Goal: Task Accomplishment & Management: Complete application form

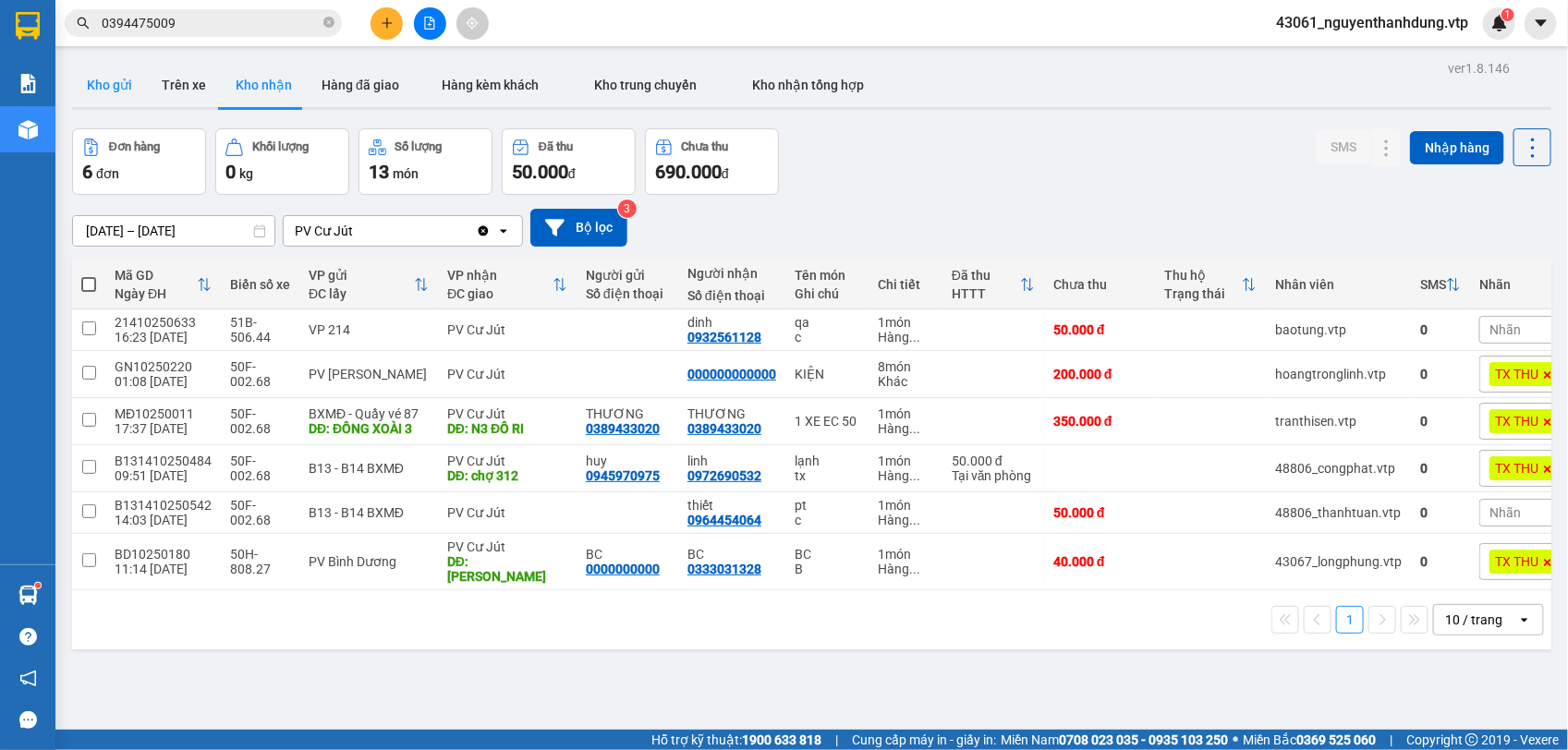
click at [105, 90] on button "Kho gửi" at bounding box center [110, 85] width 75 height 44
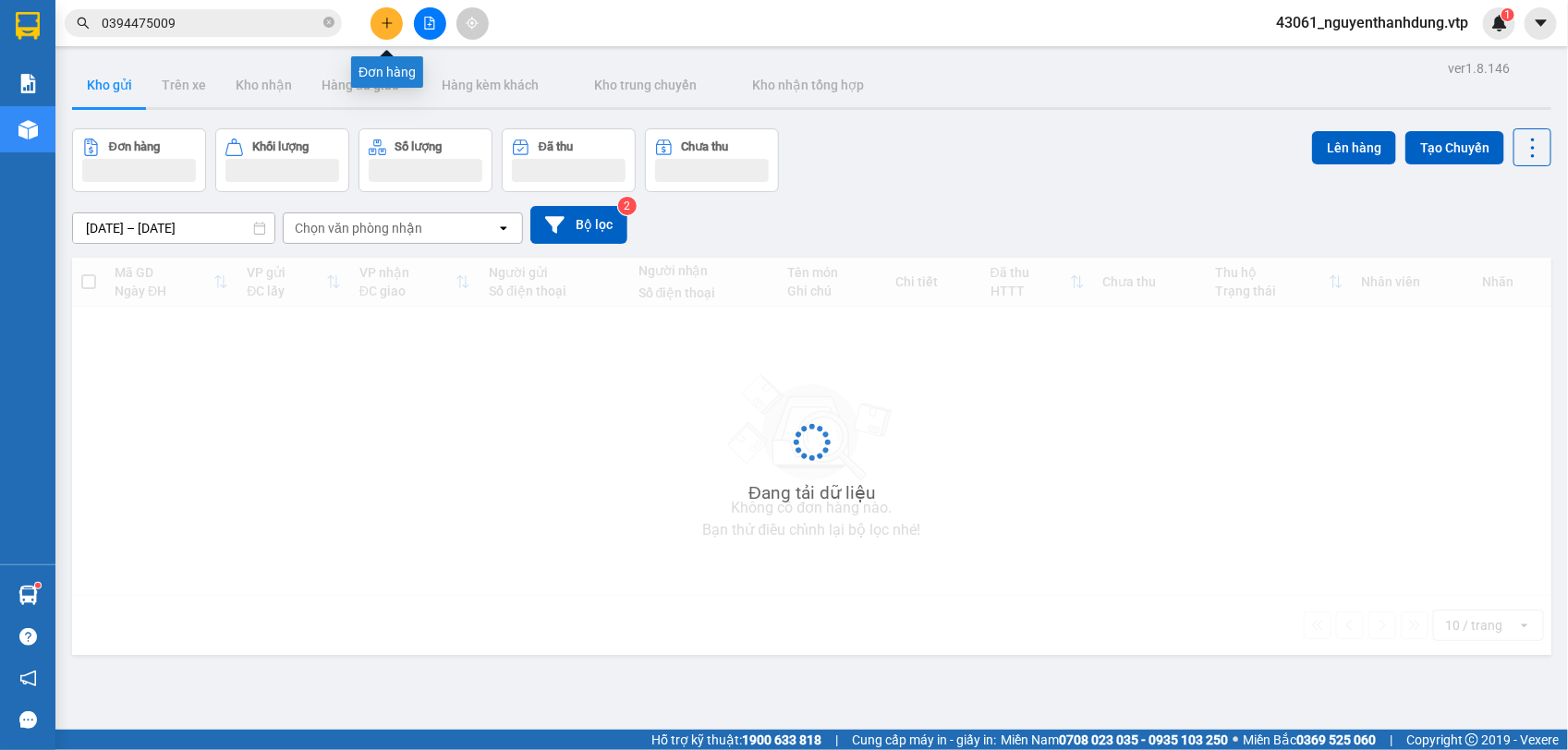
click at [388, 23] on icon "plus" at bounding box center [386, 22] width 11 height 1
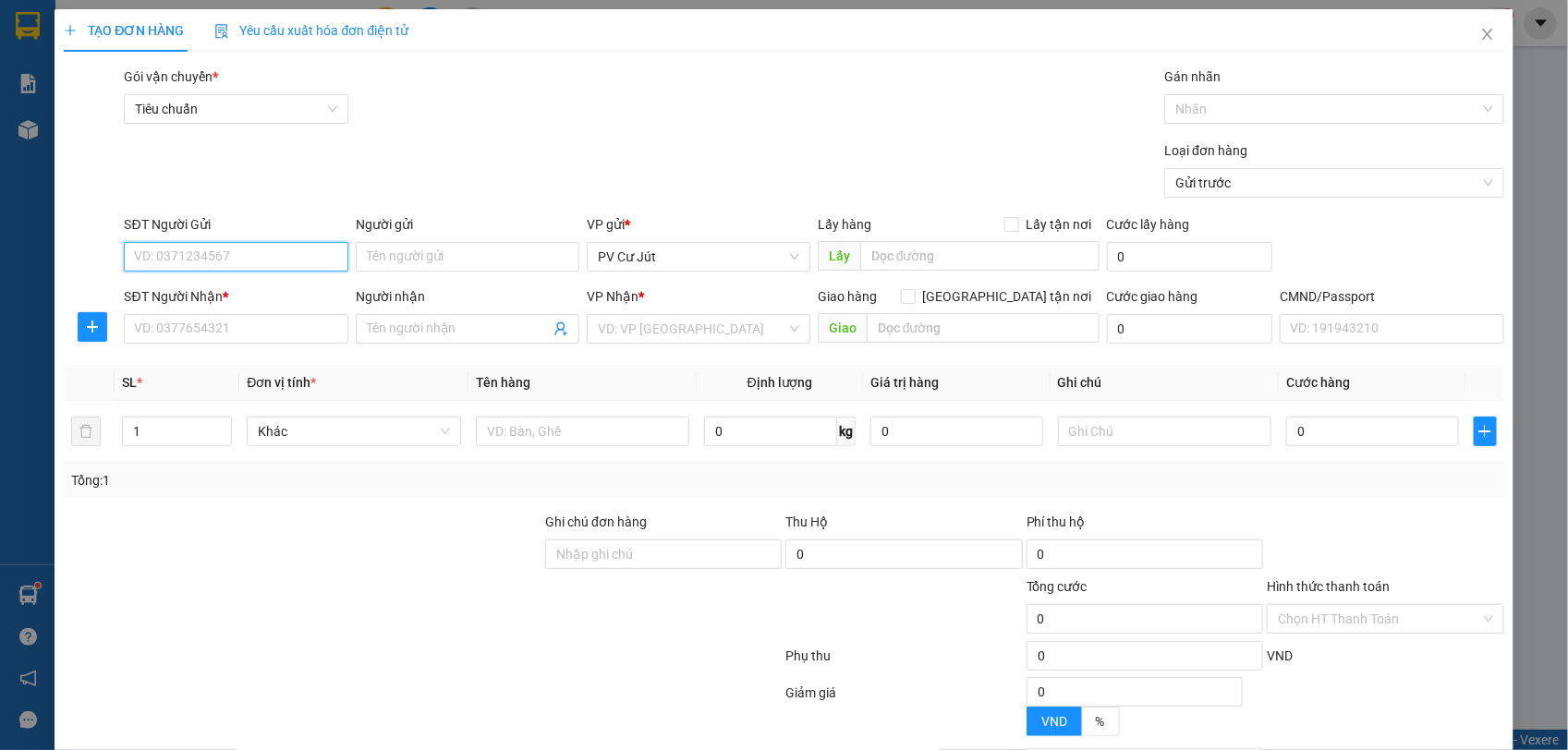
paste input "0948212387"
type input "0948212387"
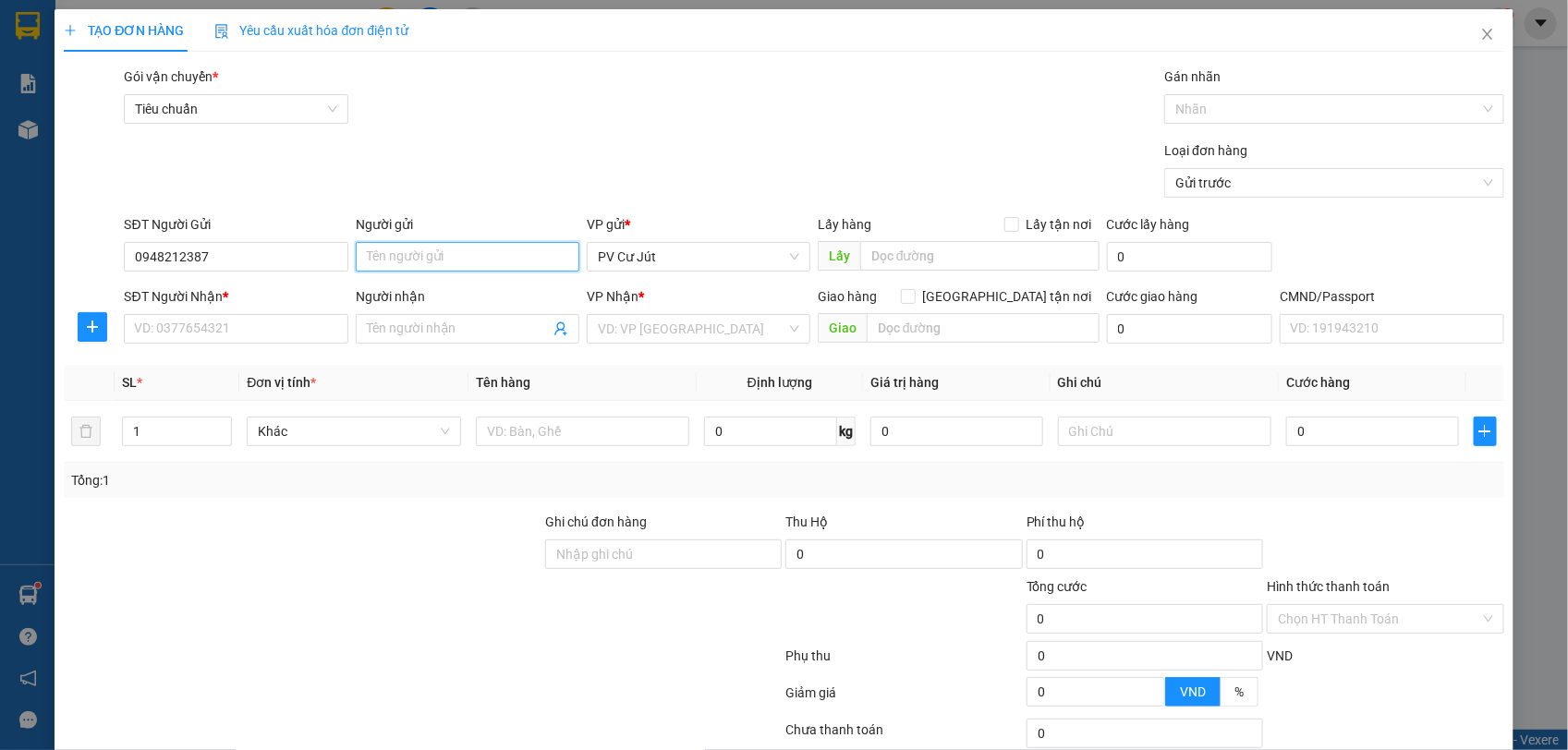
click at [422, 254] on input "Người gửi" at bounding box center [467, 256] width 224 height 30
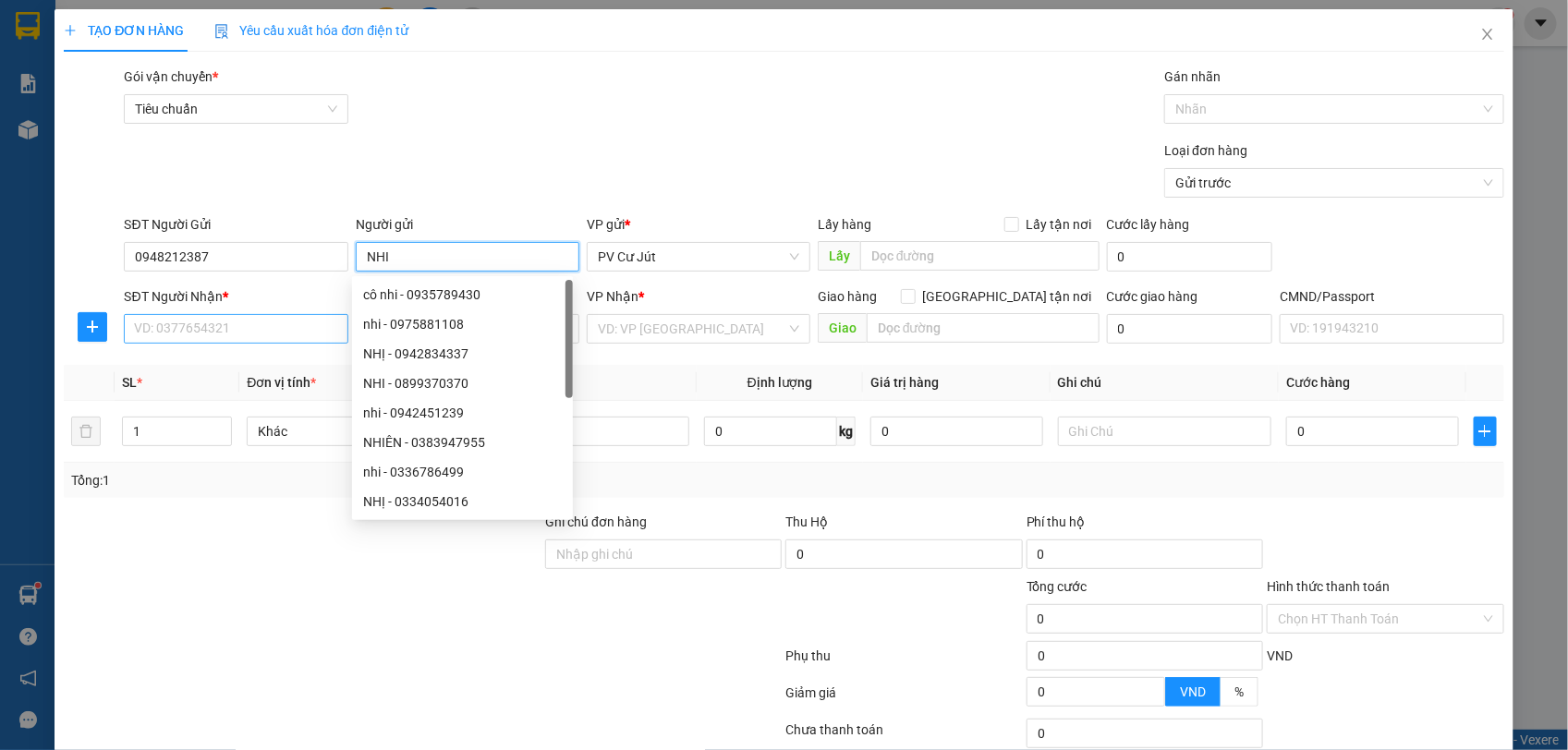
type input "NHI"
click at [253, 322] on input "SĐT Người Nhận *" at bounding box center [235, 328] width 224 height 30
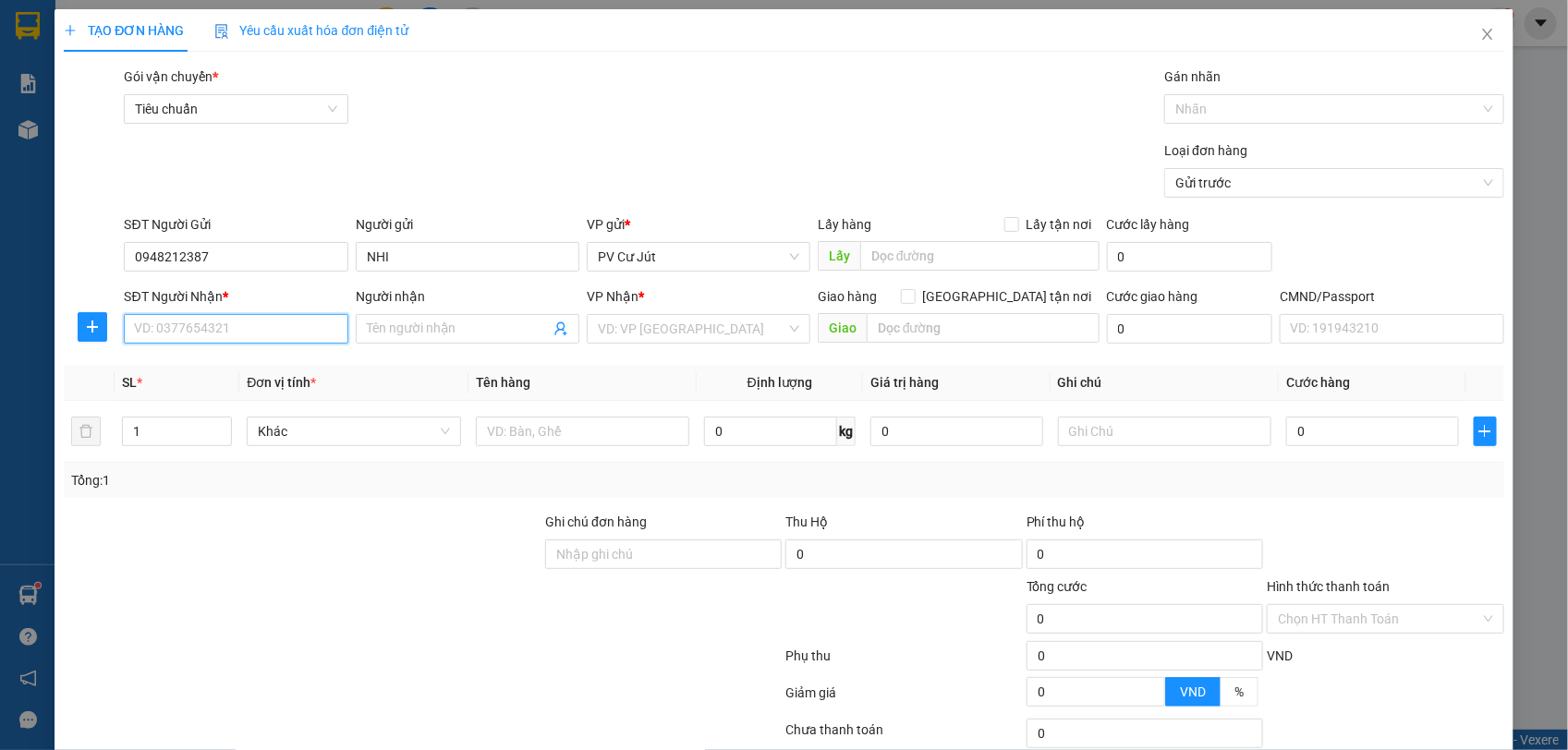
paste input "0948212387"
type input "0948212387"
click at [394, 327] on input "Người nhận" at bounding box center [458, 328] width 183 height 20
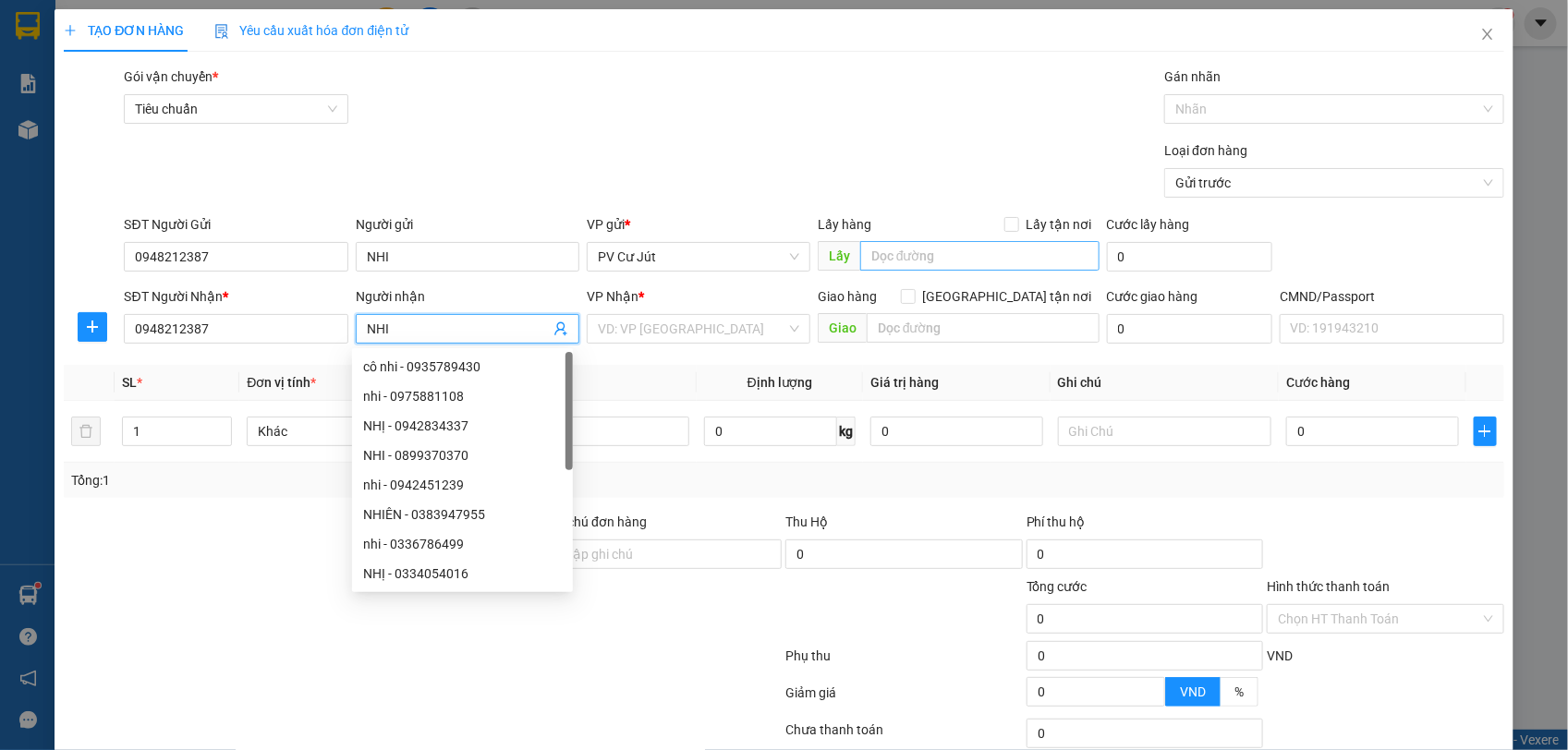
type input "NHI"
click at [894, 254] on input "text" at bounding box center [979, 255] width 239 height 30
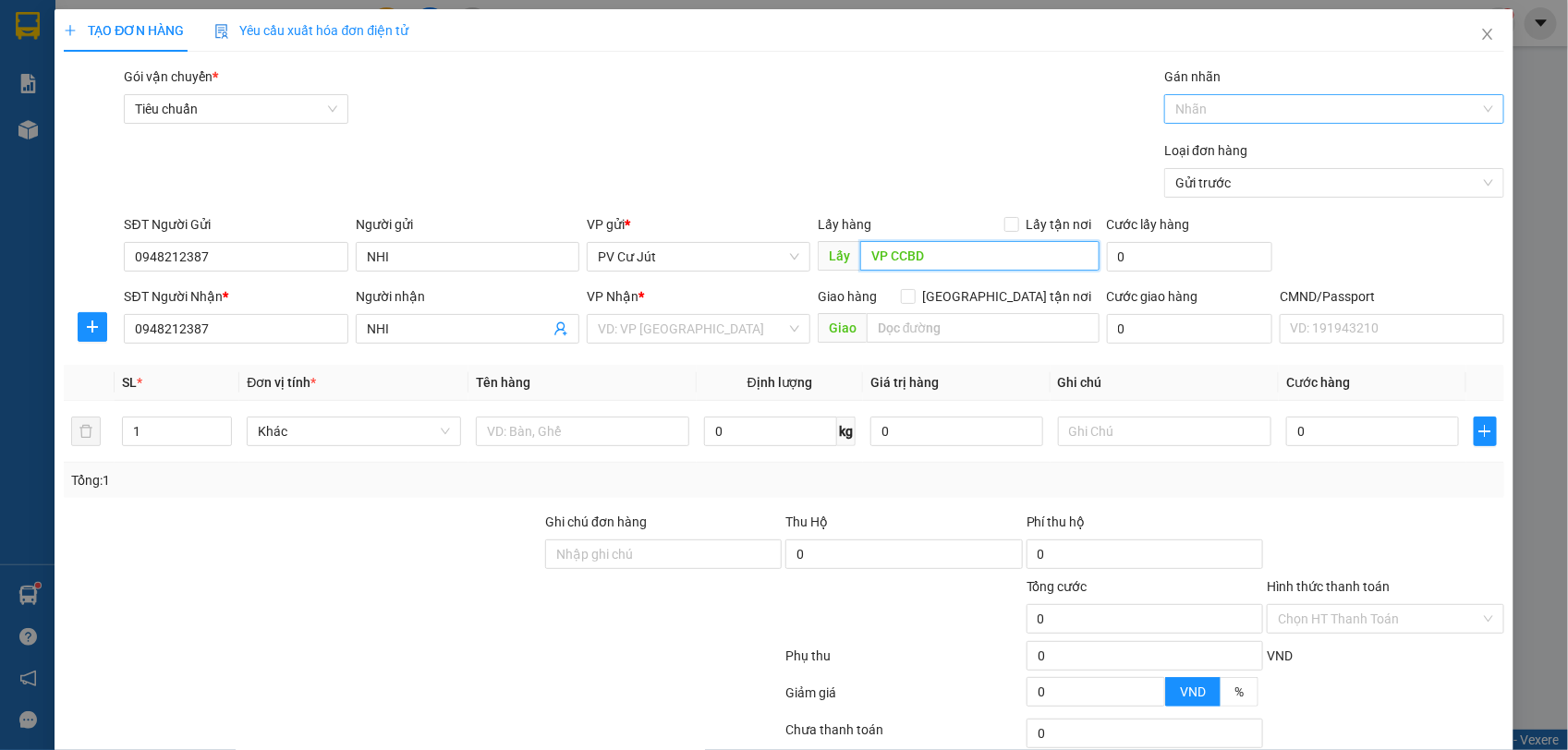
click at [1220, 105] on div at bounding box center [1325, 109] width 311 height 22
type input "VP CCBD"
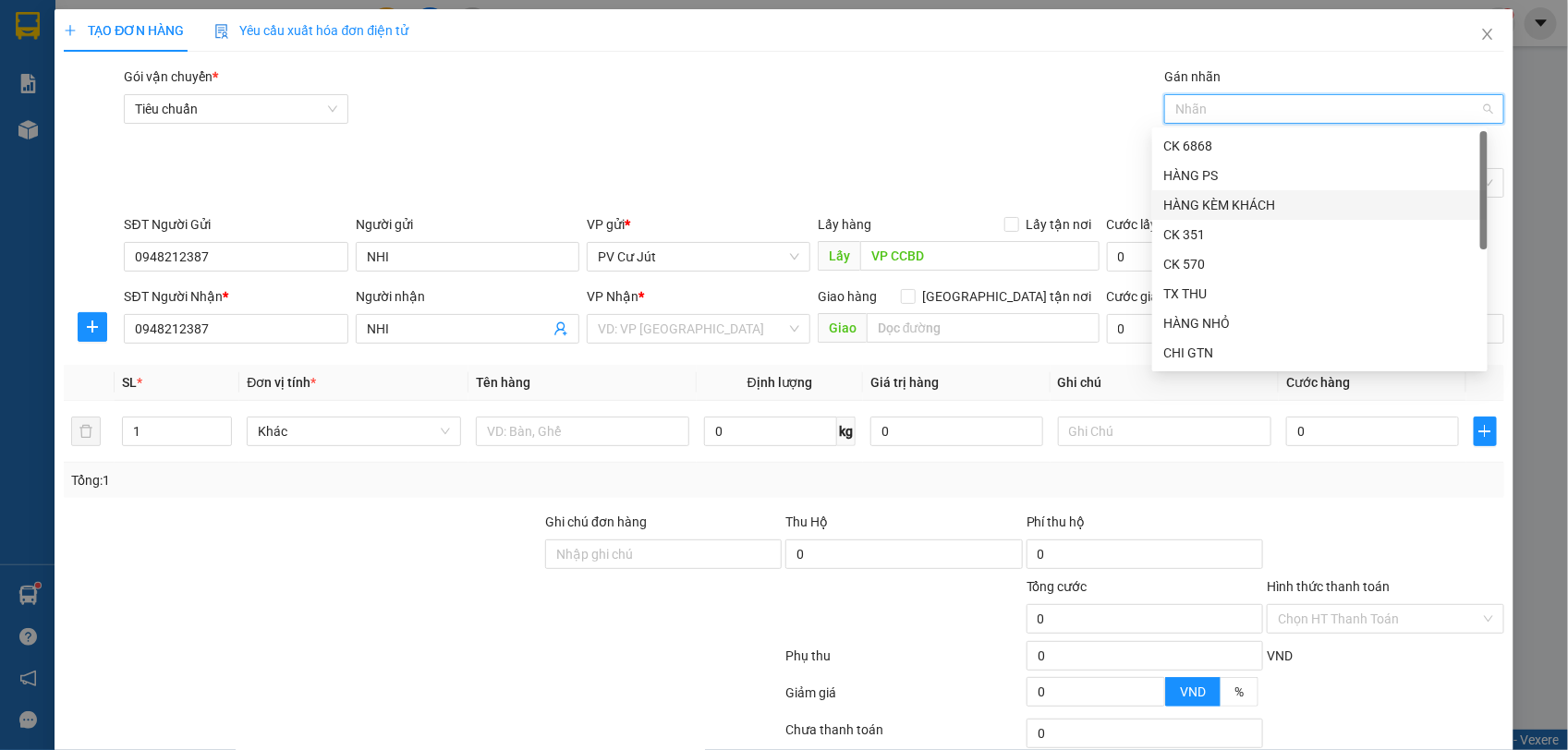
click at [1224, 213] on div "HÀNG KÈM KHÁCH" at bounding box center [1320, 205] width 313 height 20
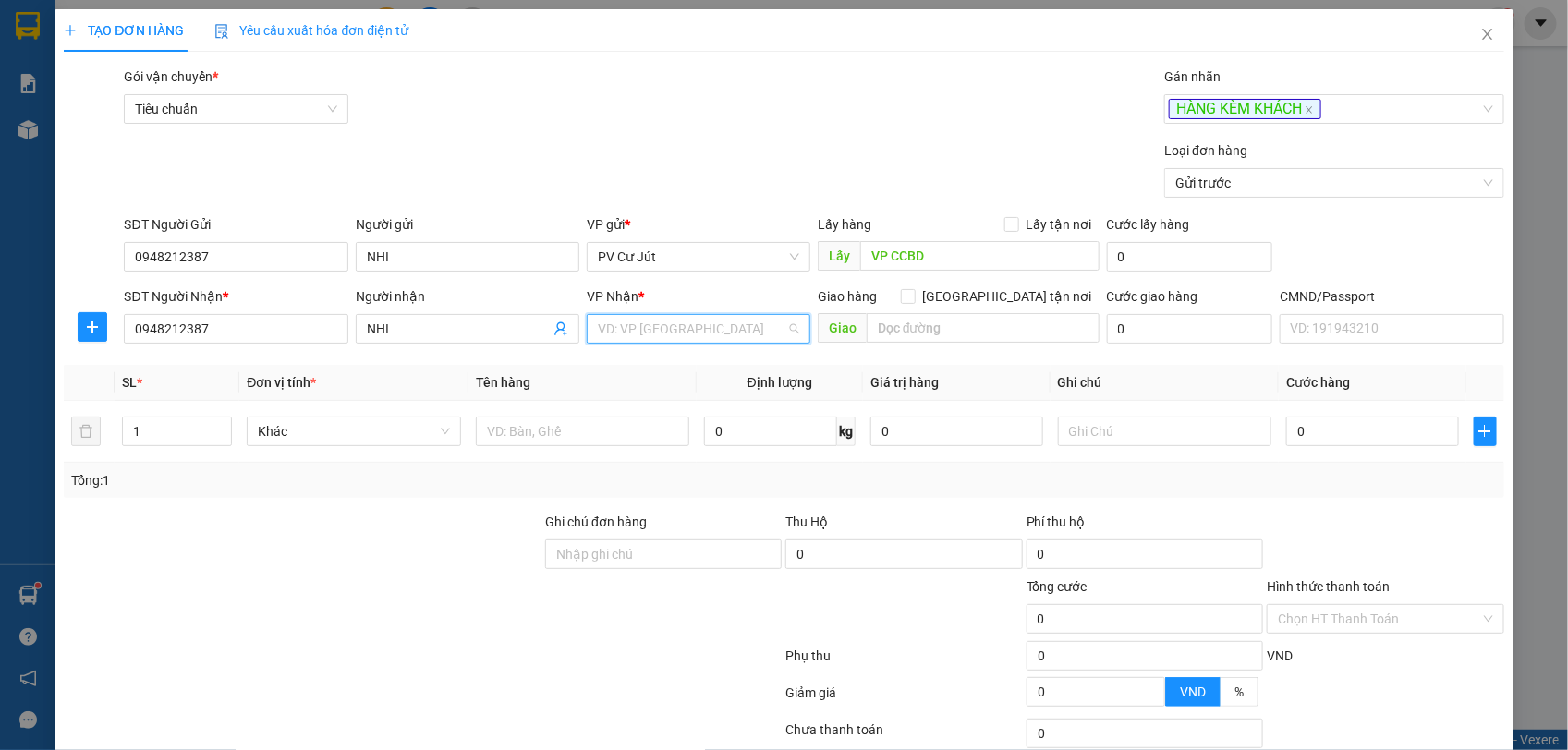
click at [667, 327] on input "search" at bounding box center [692, 328] width 188 height 28
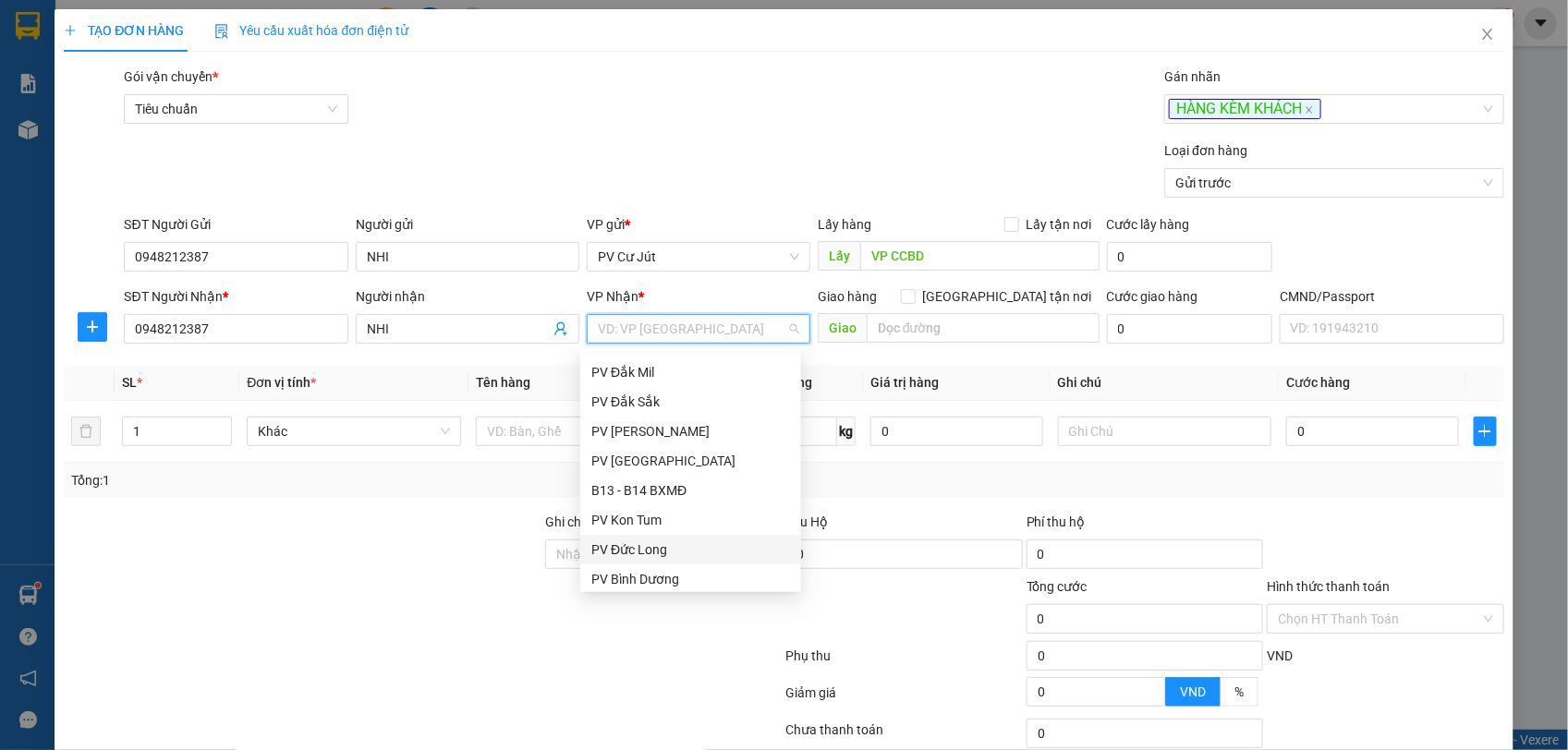
scroll to position [115, 0]
click at [633, 457] on div "PV Krông Nô" at bounding box center [691, 457] width 199 height 20
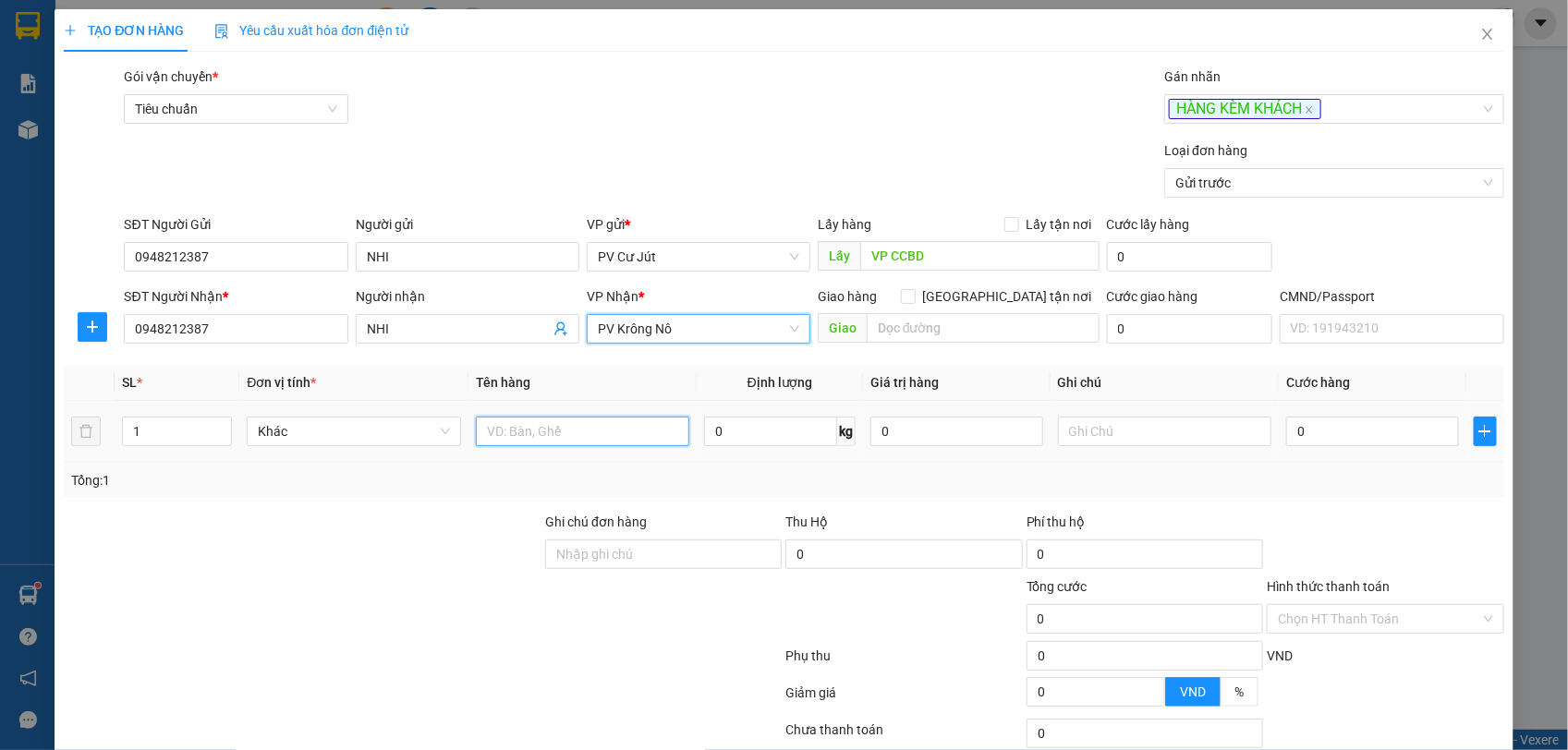
click at [578, 429] on input "text" at bounding box center [582, 431] width 213 height 30
type input "XE SỐ"
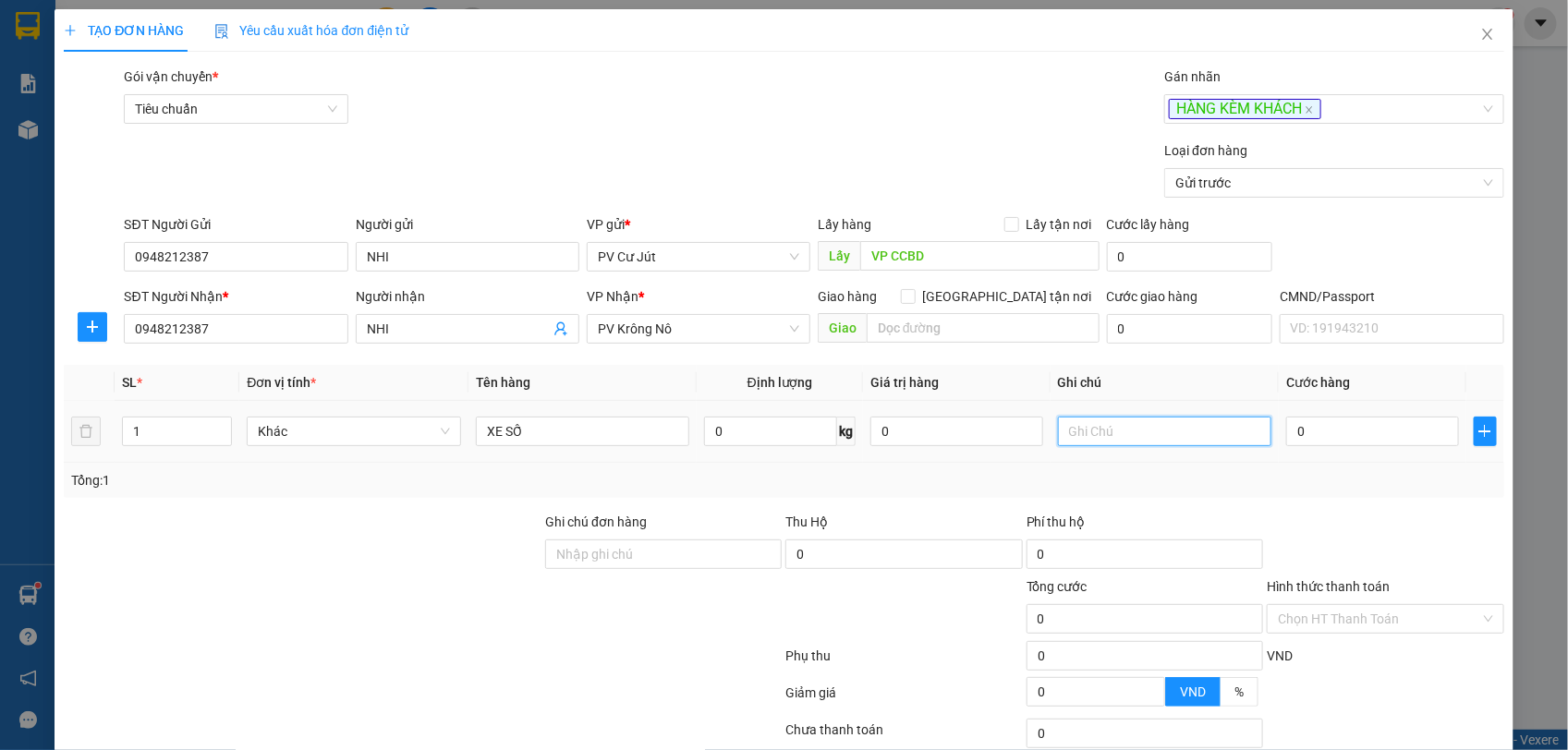
click at [1090, 419] on input "text" at bounding box center [1164, 431] width 213 height 30
type input "CÁI"
click at [1345, 426] on input "0" at bounding box center [1372, 431] width 172 height 30
type input "3"
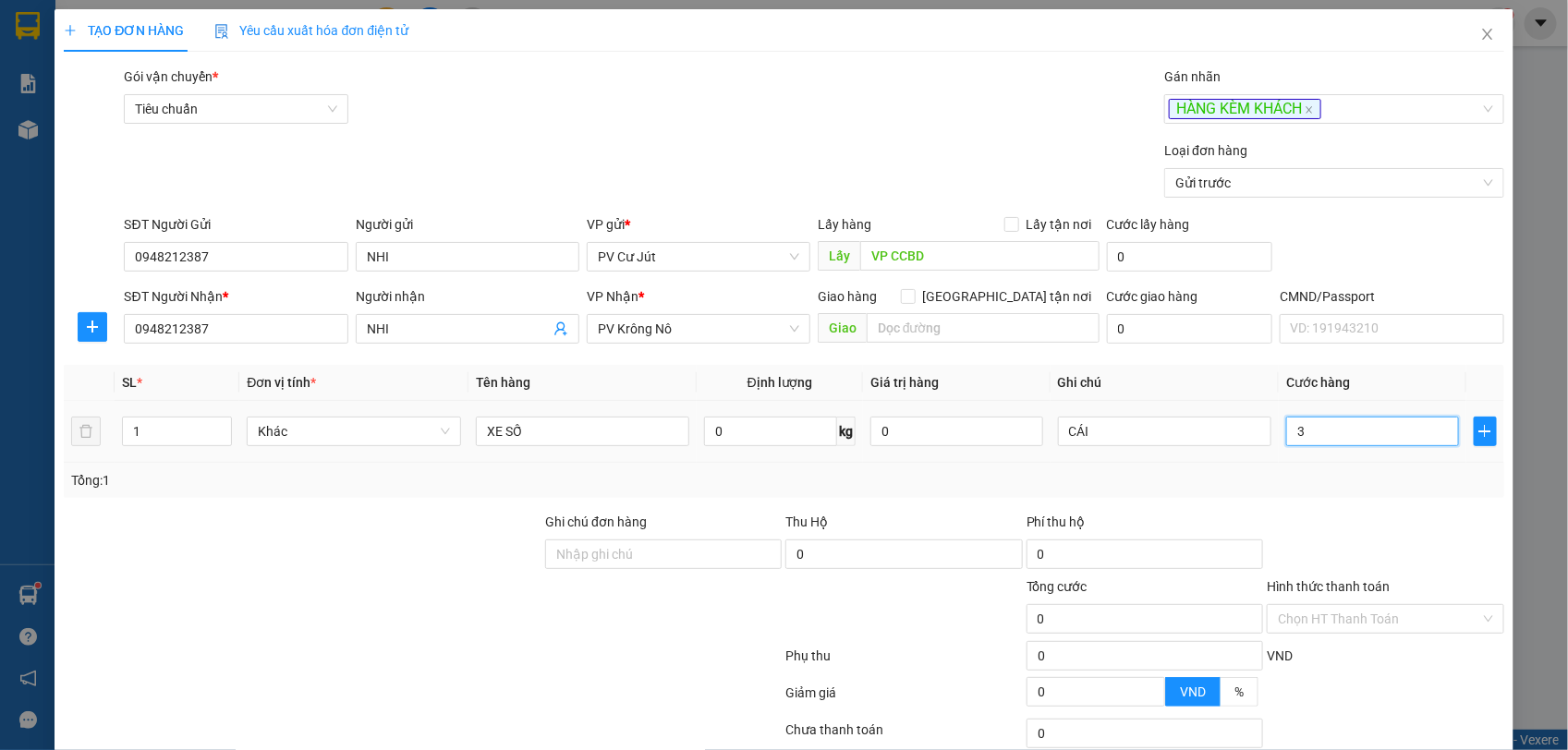
type input "3"
type input "30"
type input "300"
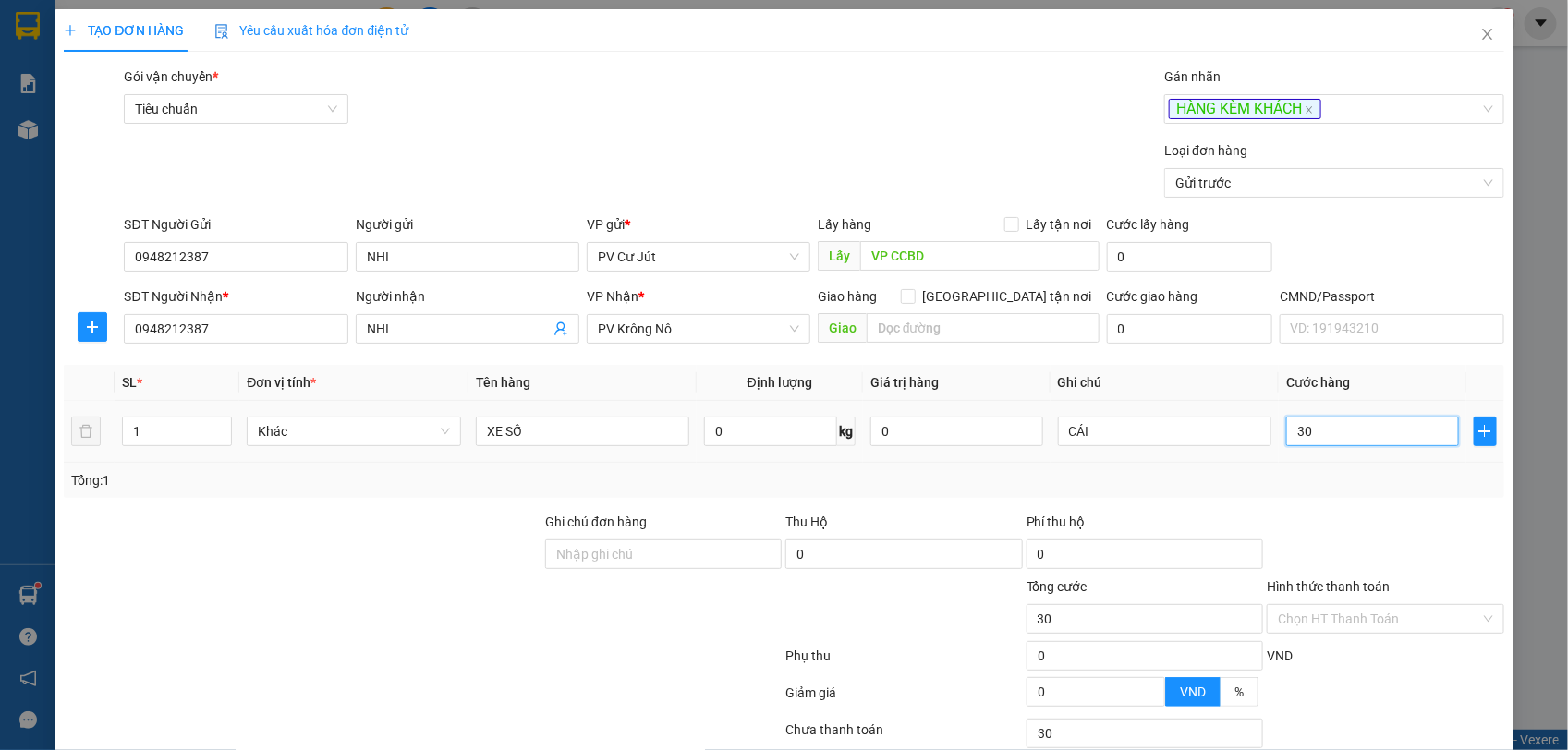
type input "300"
type input "3.000"
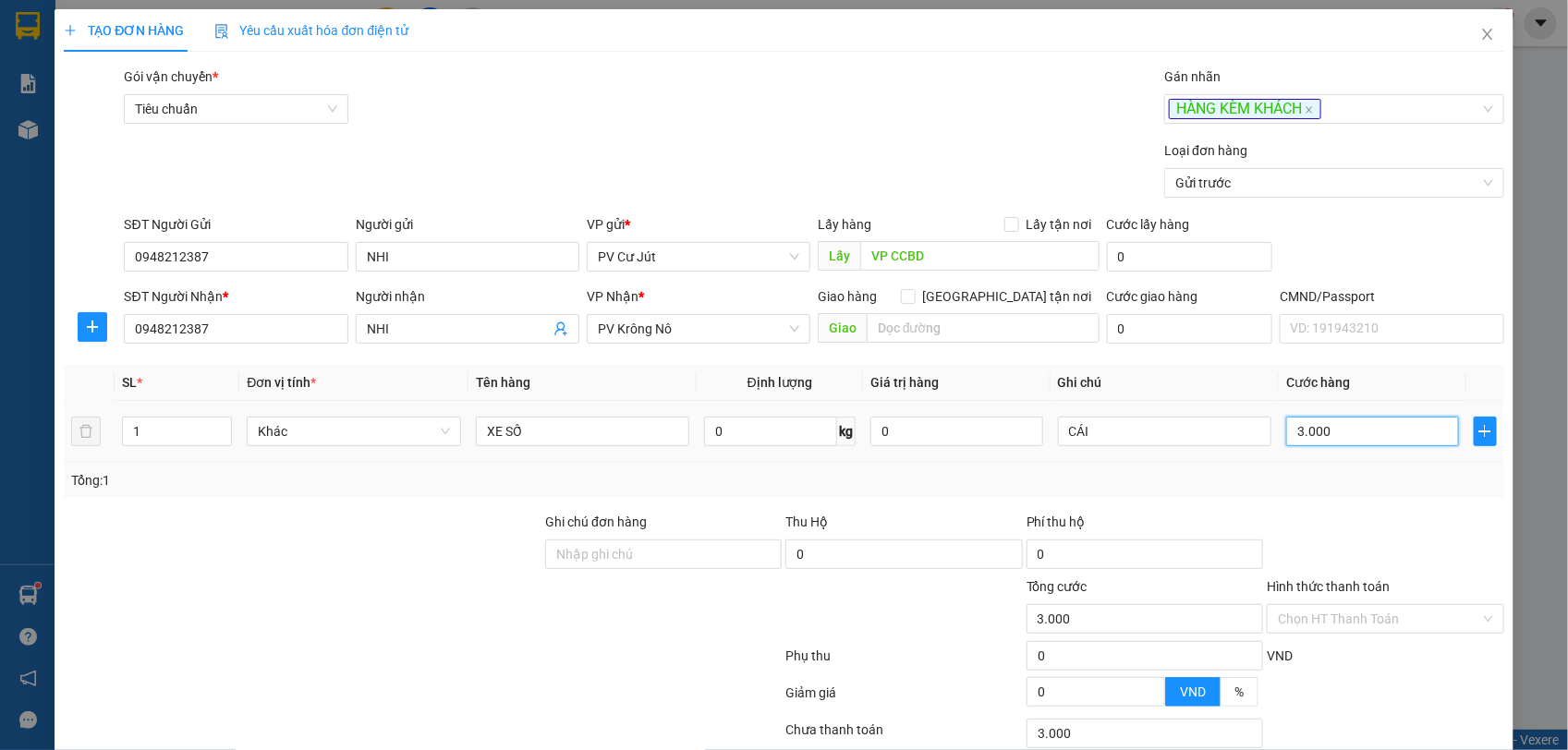
type input "30.000"
type input "300.000"
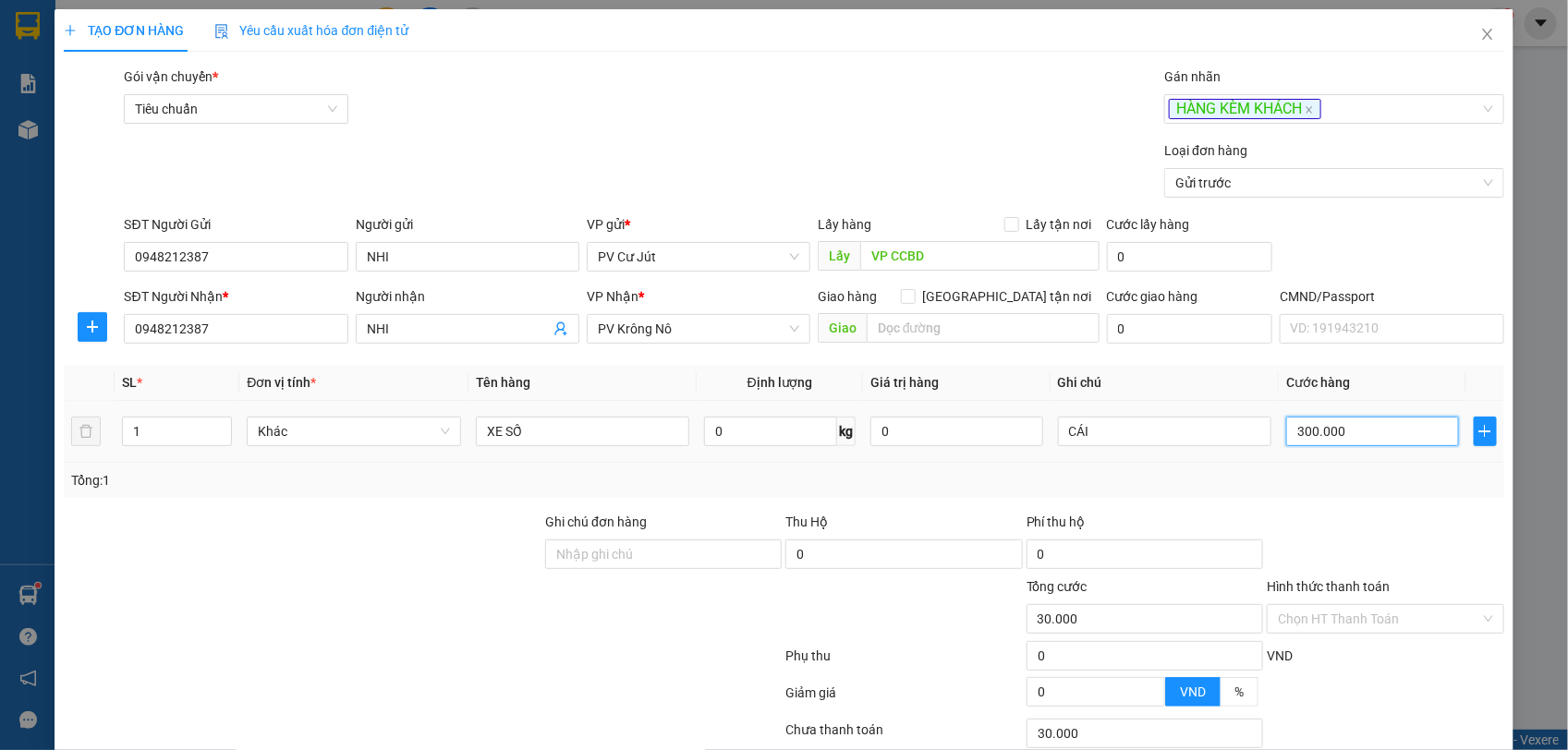
type input "300.000"
click at [573, 445] on input "XE SỐ" at bounding box center [582, 431] width 213 height 30
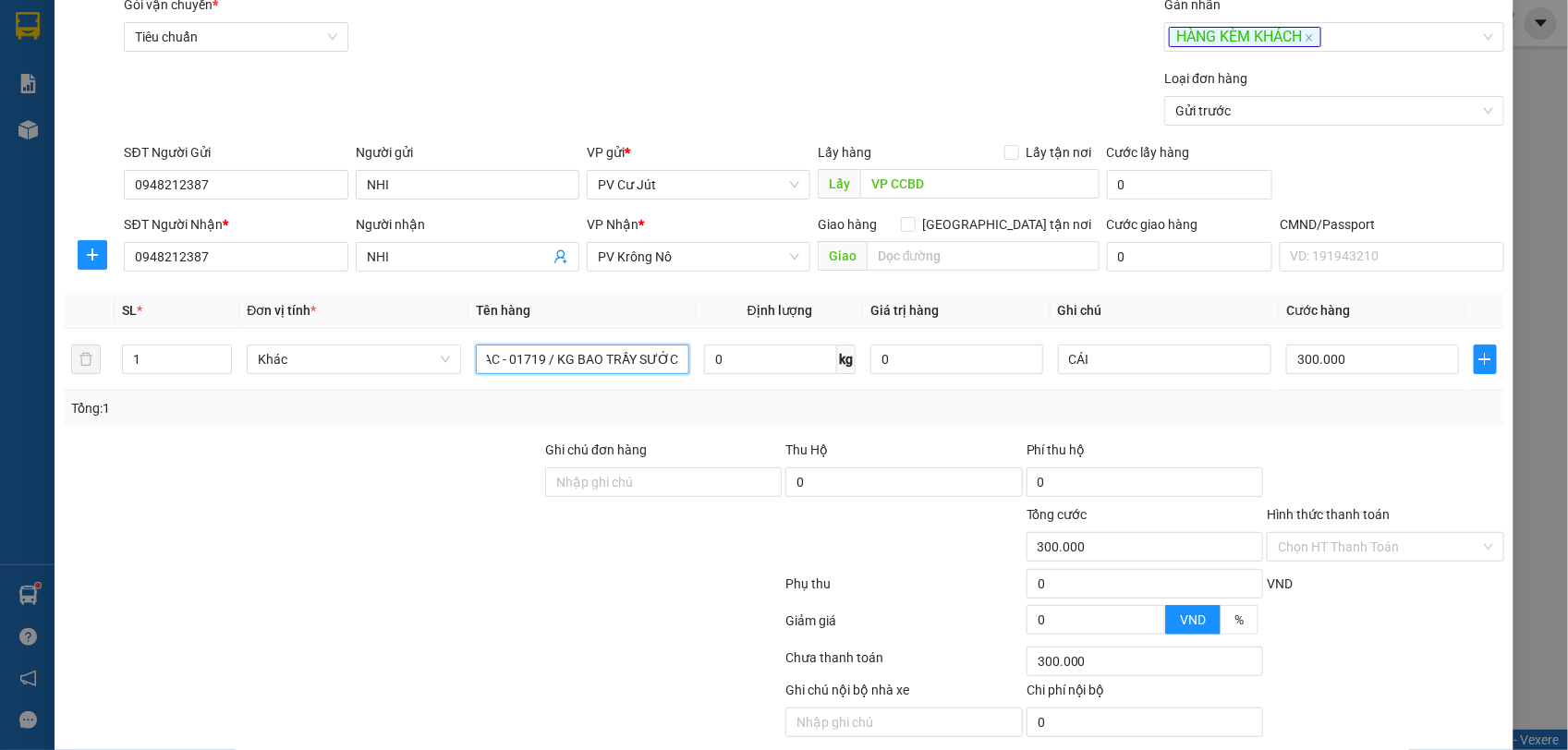
scroll to position [140, 0]
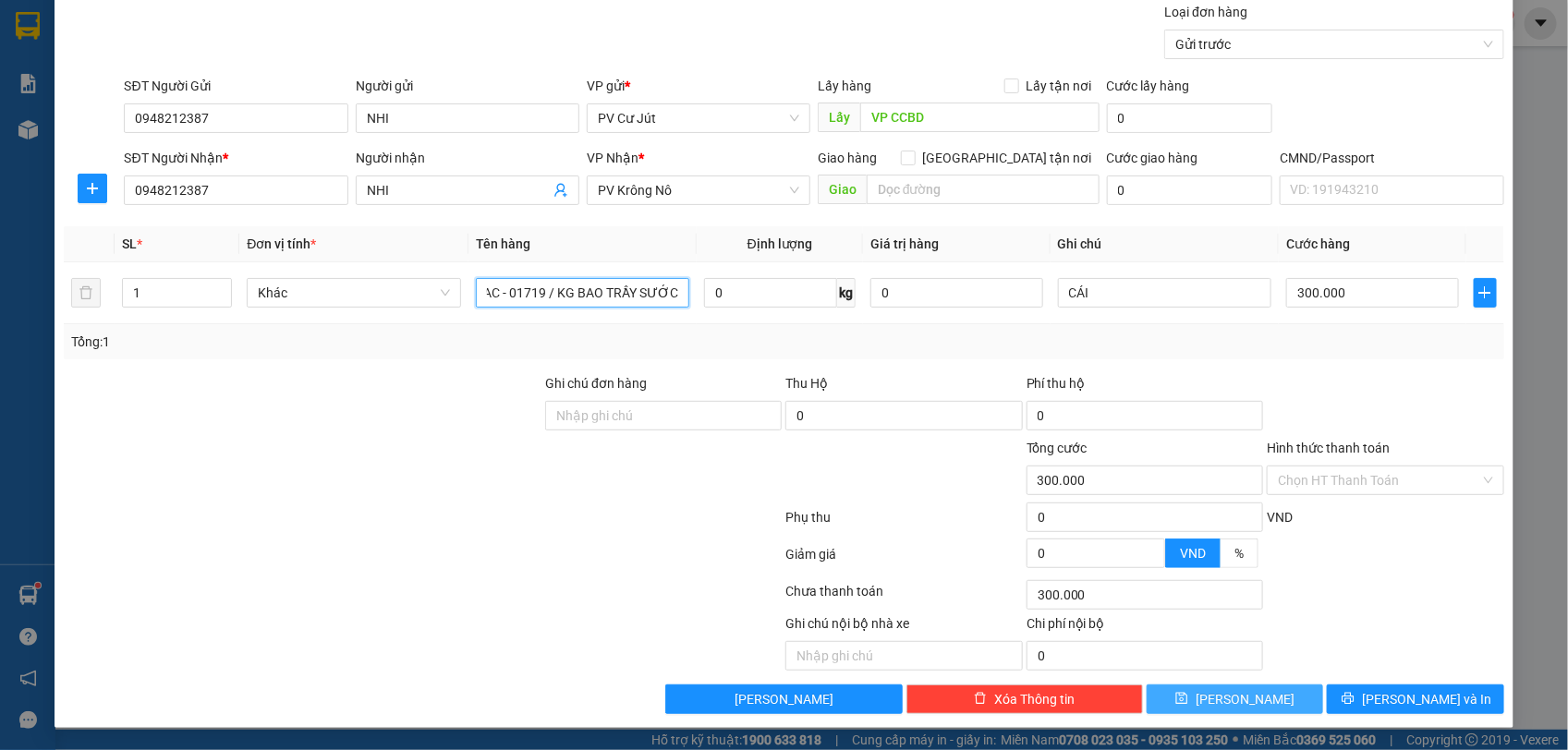
type input "XE SỐ 48AC - 01719 / KG BAO TRẦY SƯỚC"
click at [1226, 692] on span "[PERSON_NAME]" at bounding box center [1244, 698] width 99 height 20
type input "0"
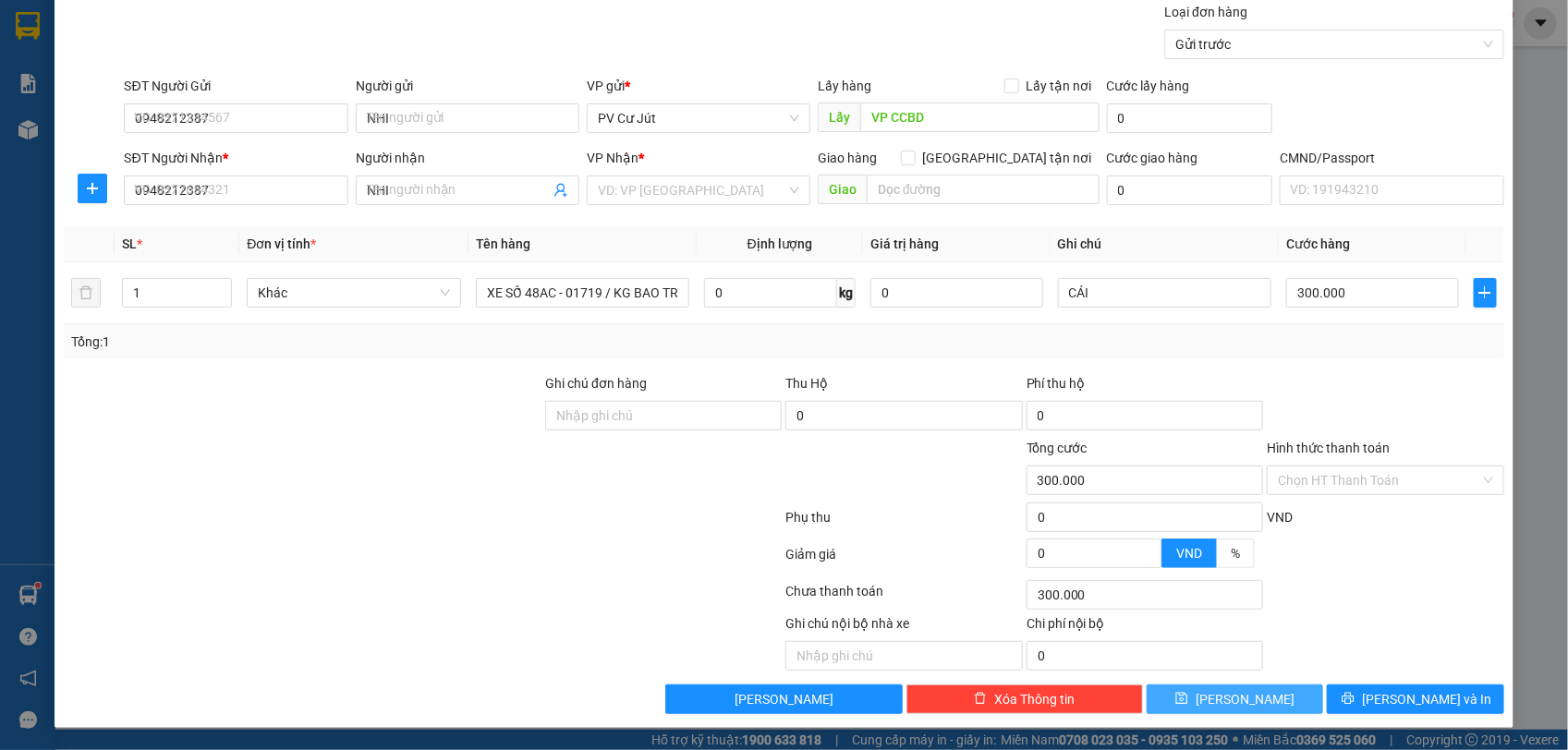
type input "0"
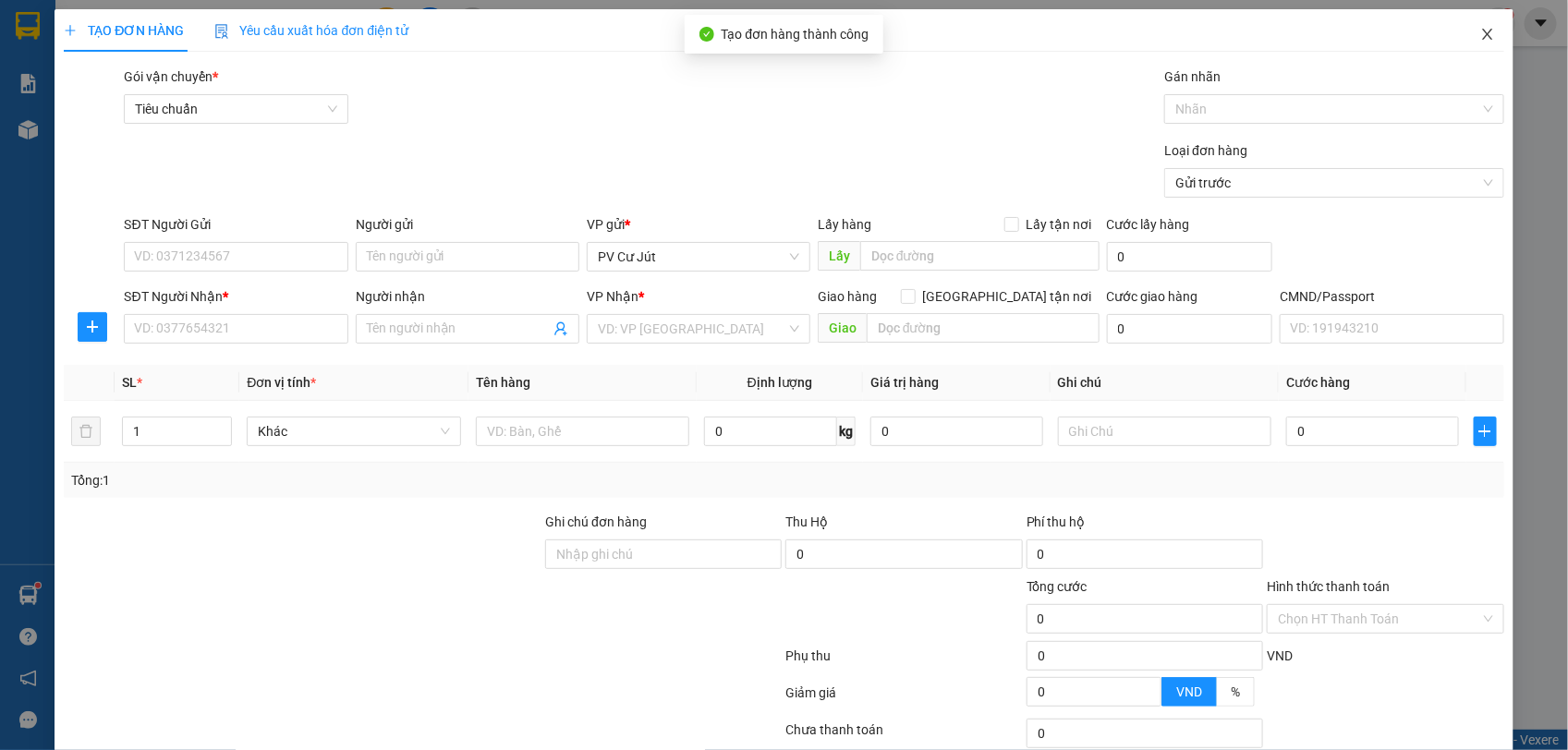
click at [1461, 36] on span "Close" at bounding box center [1487, 36] width 52 height 52
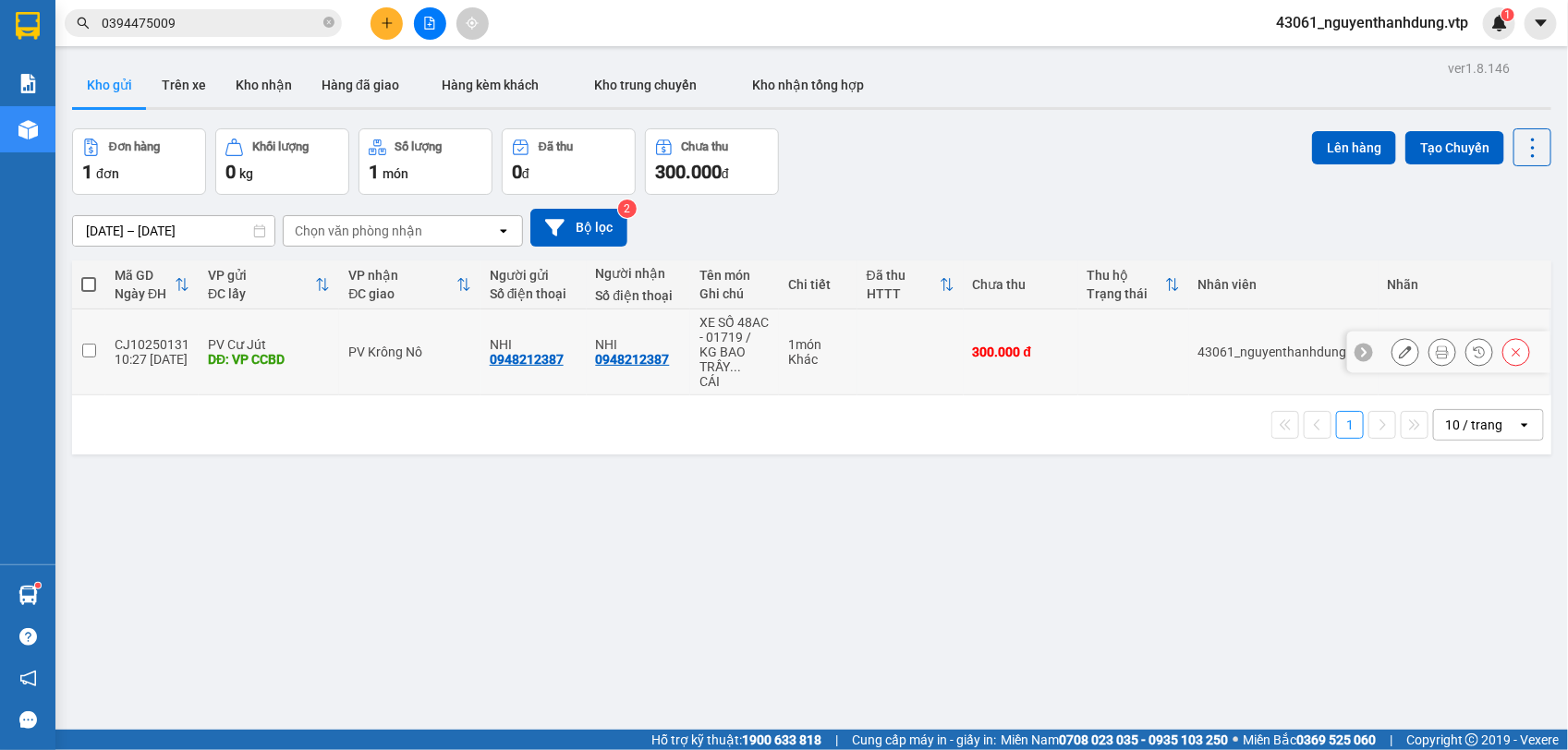
click at [297, 361] on div "DĐ: VP CCBD" at bounding box center [268, 358] width 122 height 14
checkbox input "true"
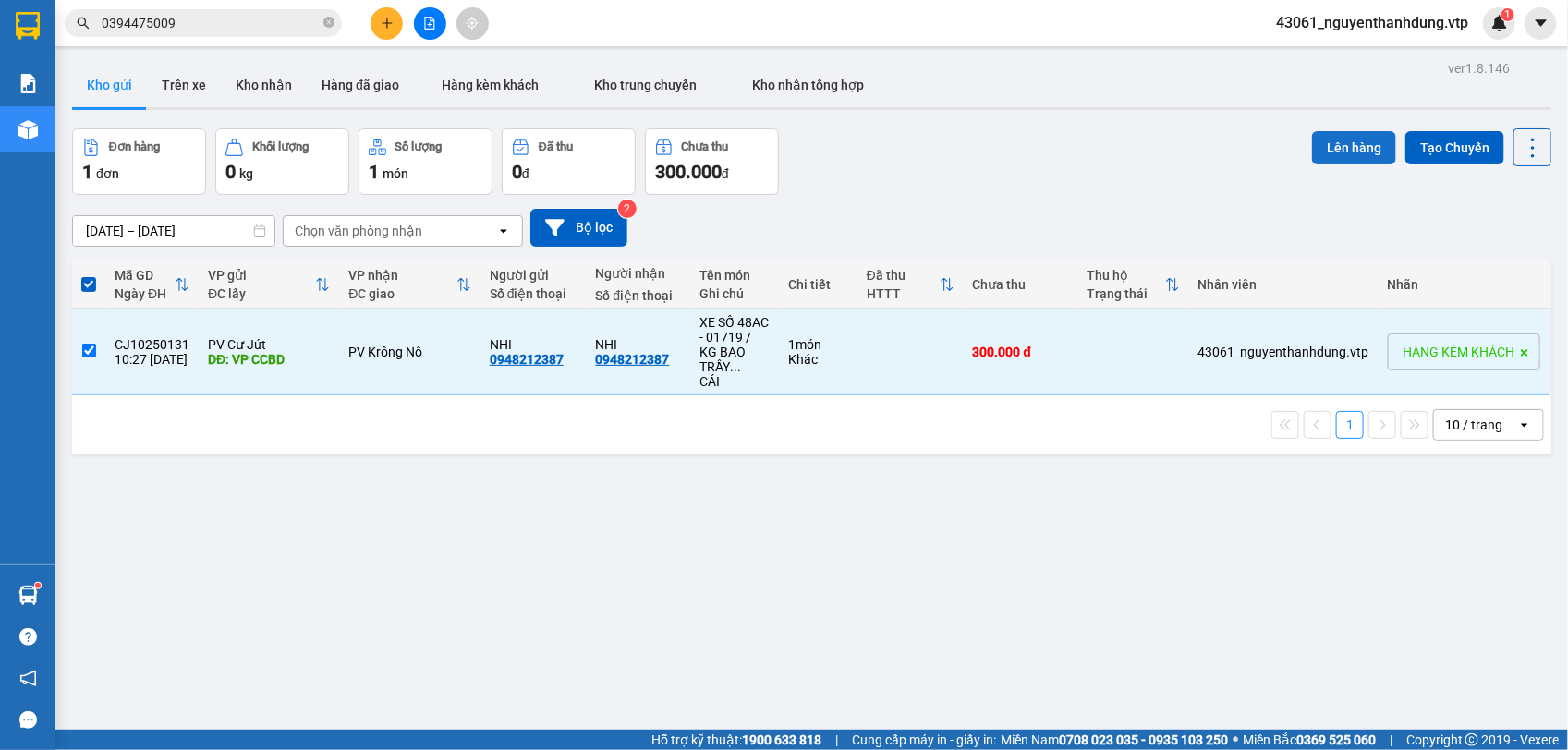
click at [1323, 141] on button "Lên hàng" at bounding box center [1355, 148] width 85 height 34
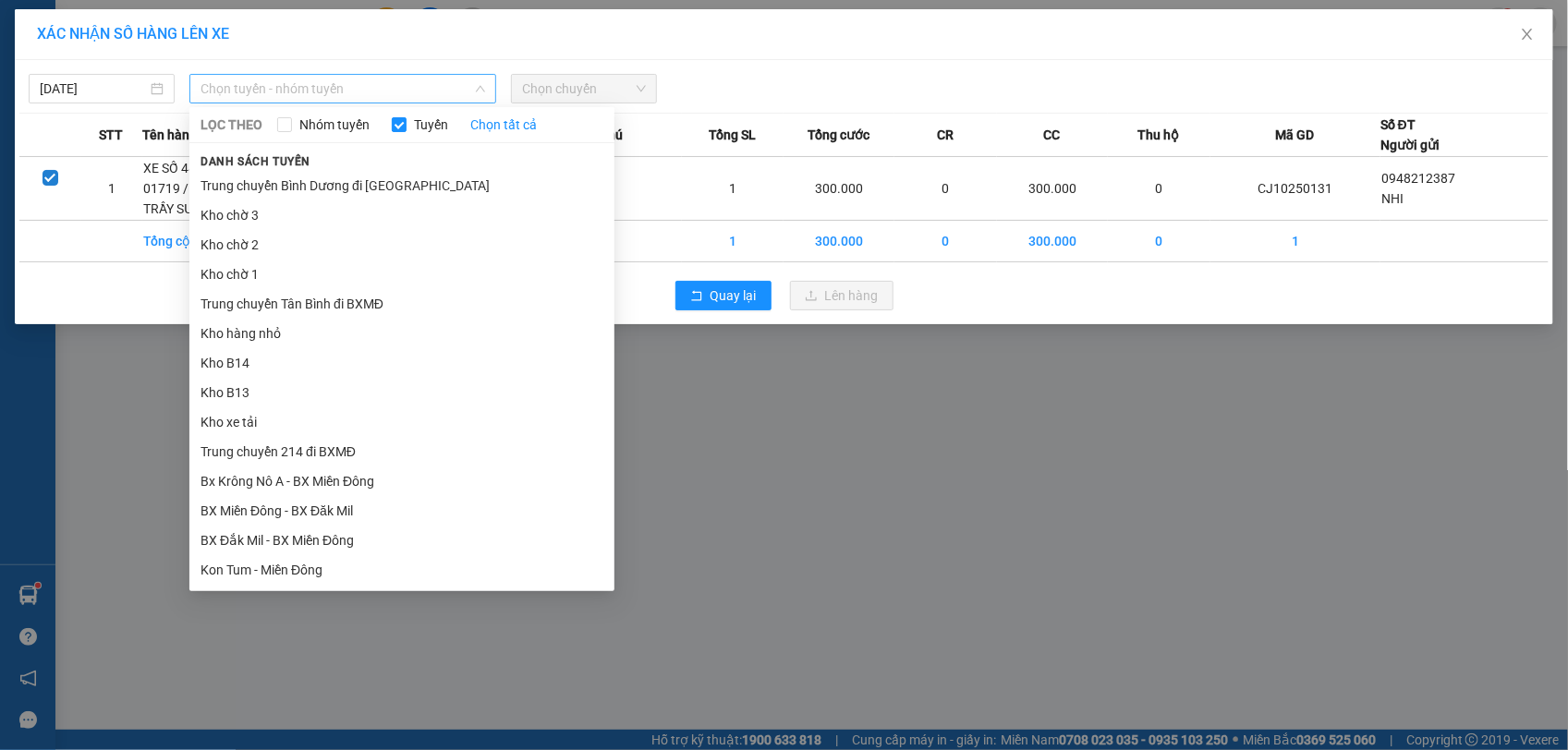
click at [354, 90] on span "Chọn tuyến - nhóm tuyến" at bounding box center [343, 88] width 284 height 28
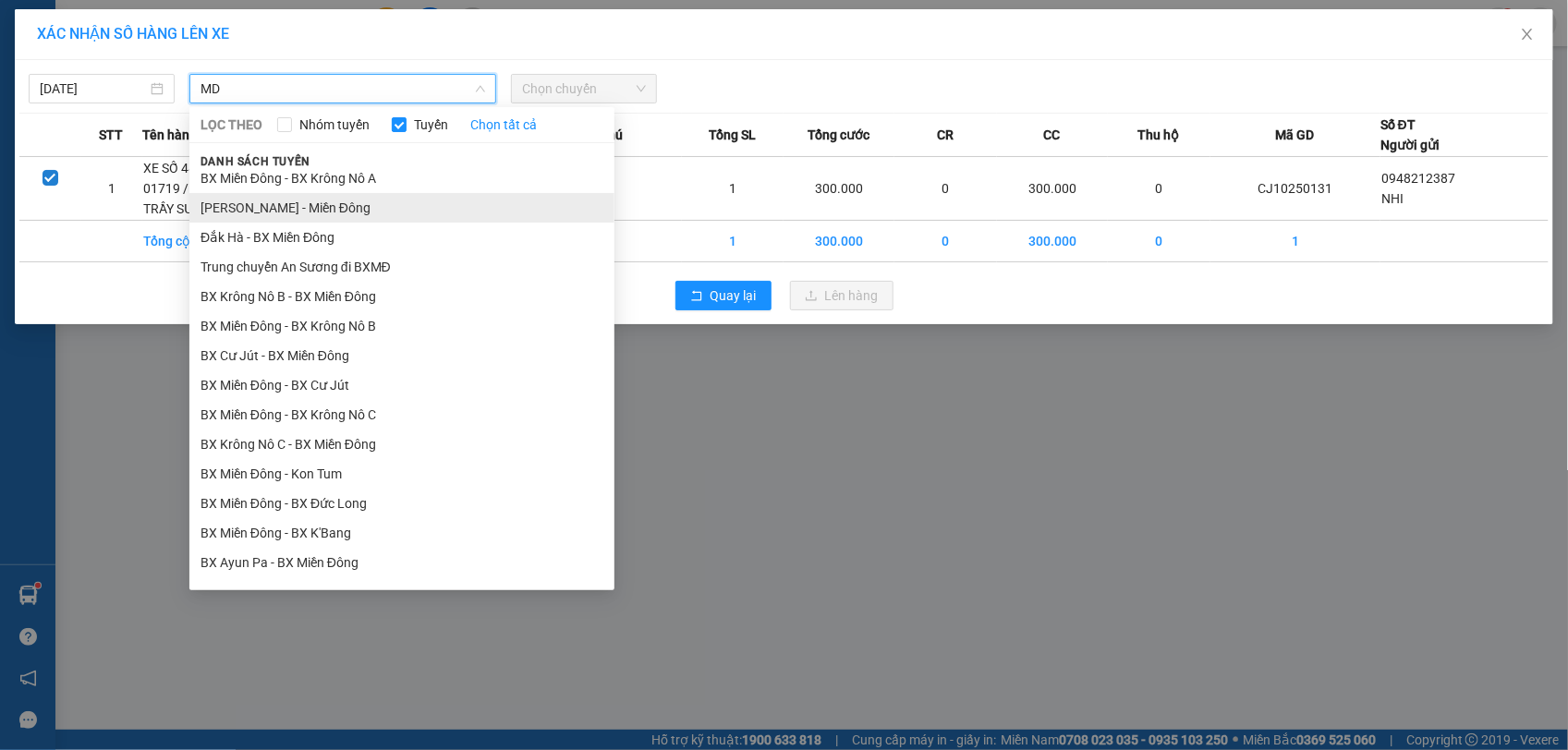
scroll to position [187, 0]
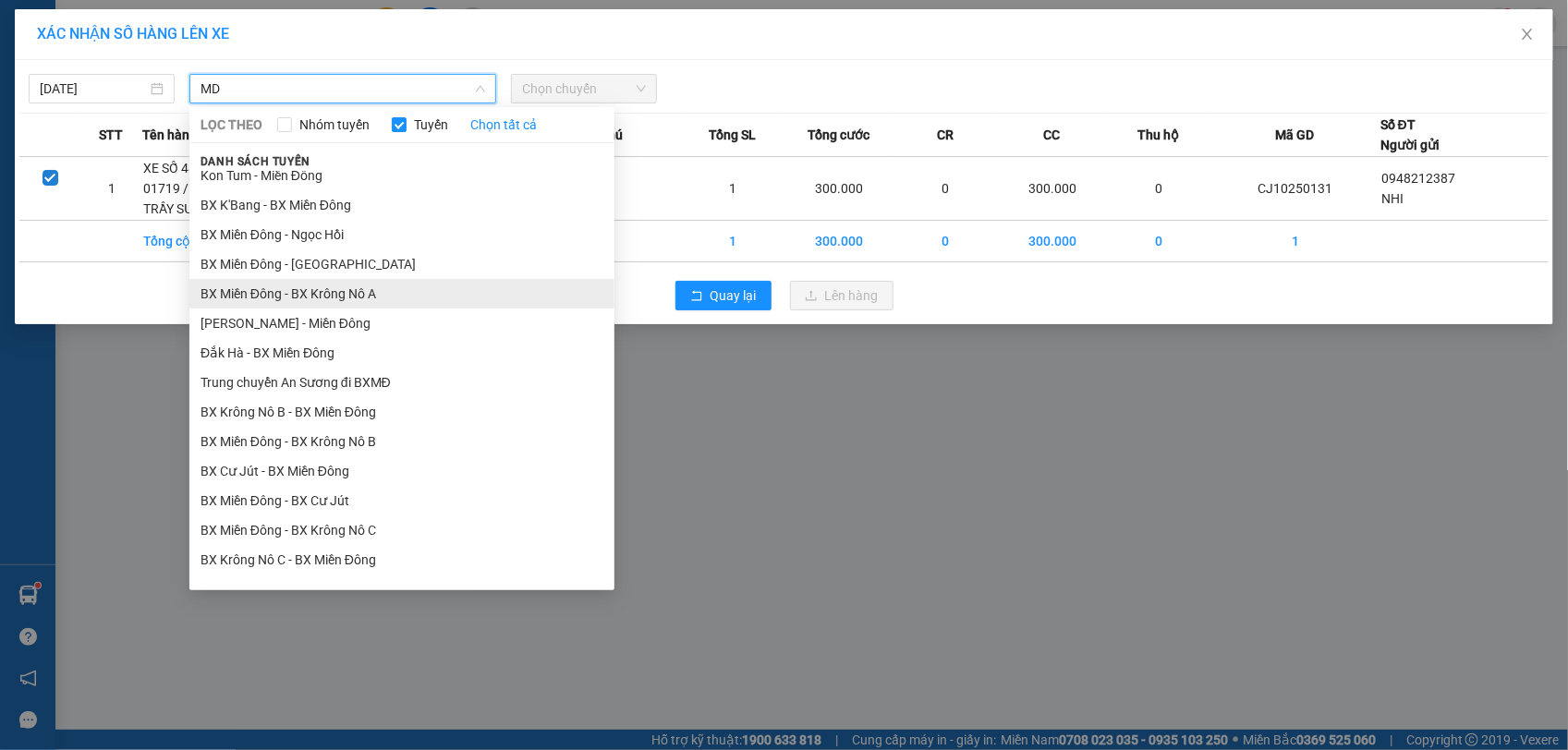
type input "MD"
click at [322, 293] on li "BX Miền Đông - BX Krông Nô A" at bounding box center [402, 293] width 425 height 30
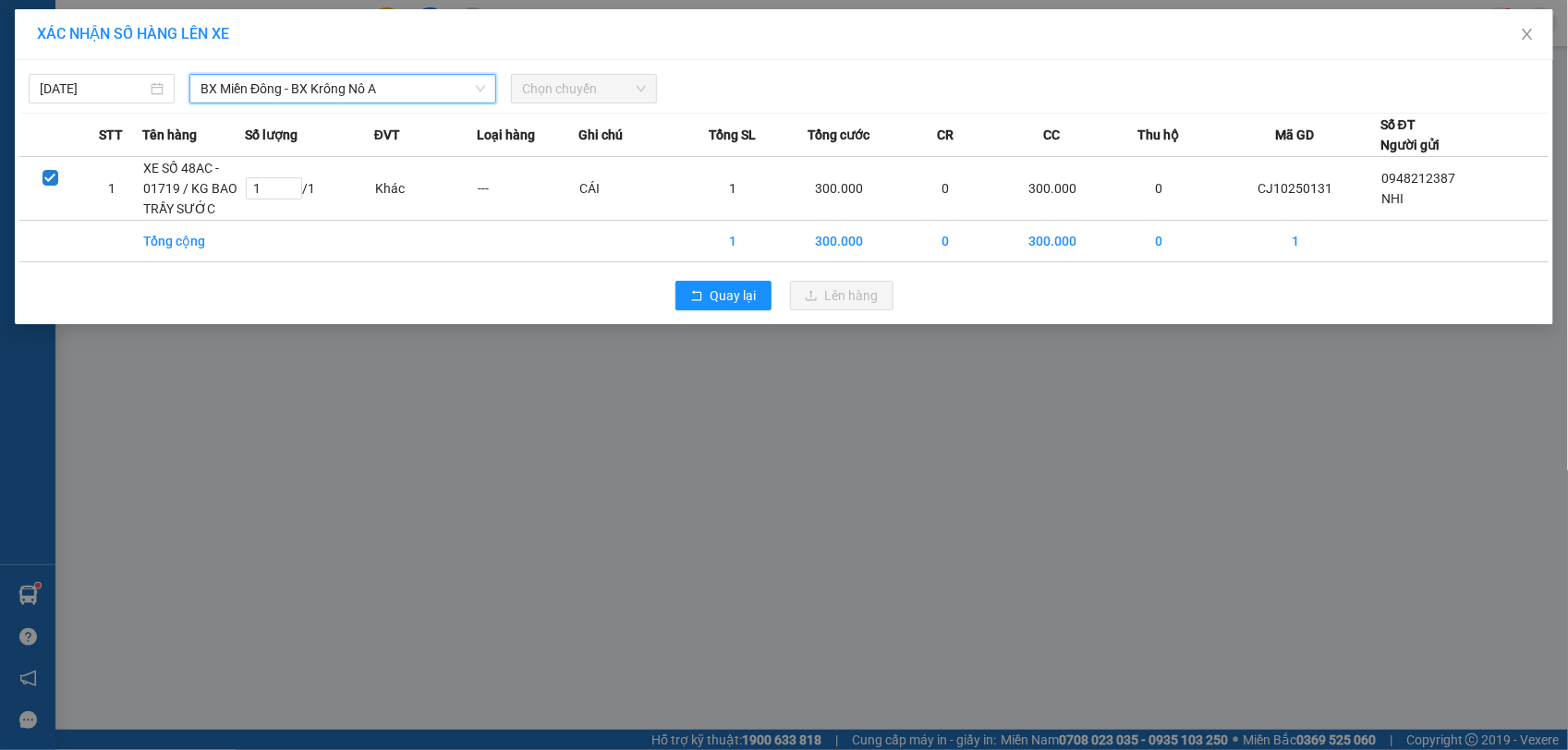
scroll to position [395, 0]
click at [531, 84] on span "Chọn chuyến" at bounding box center [583, 88] width 124 height 28
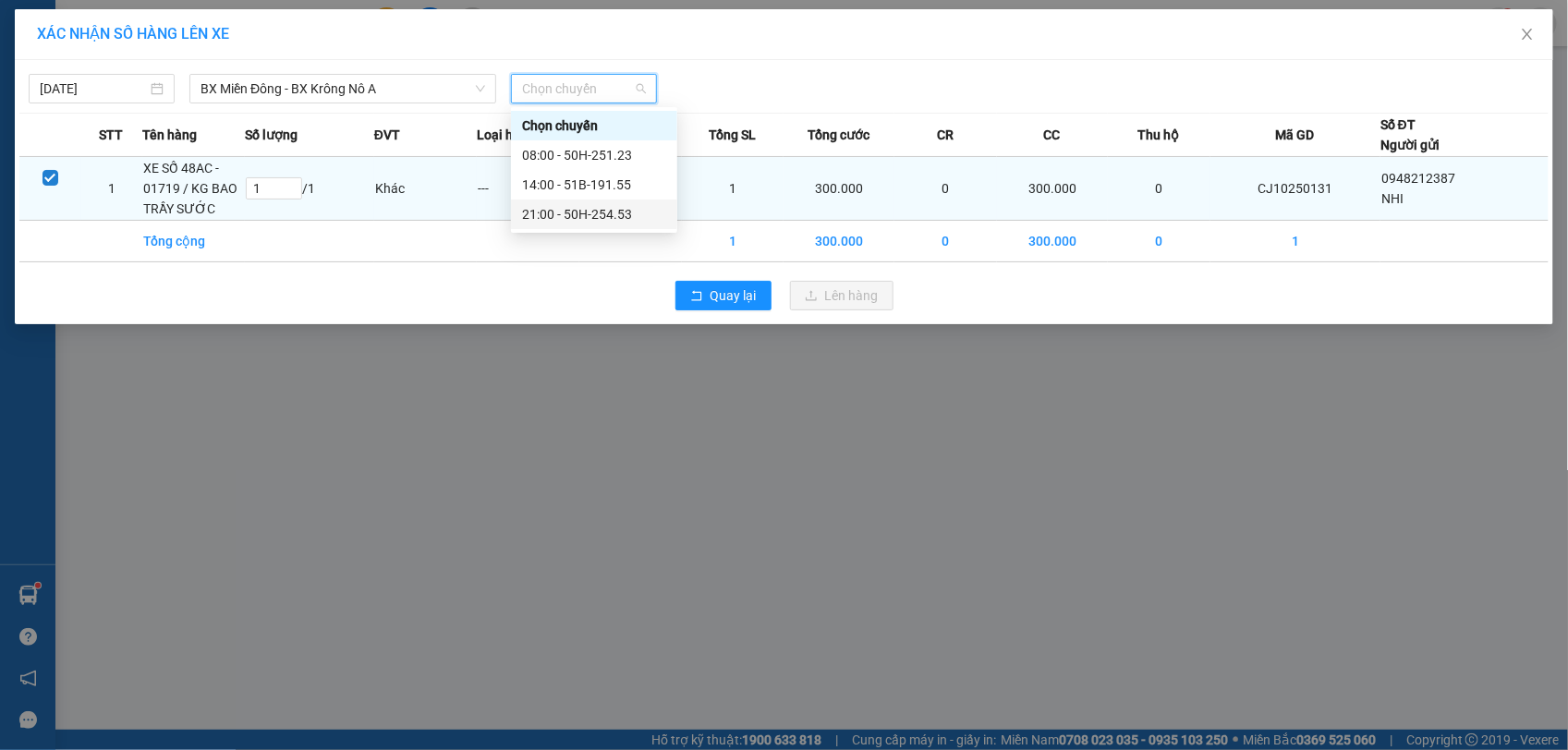
click at [611, 217] on div "21:00 - 50H-254.53" at bounding box center [594, 214] width 144 height 20
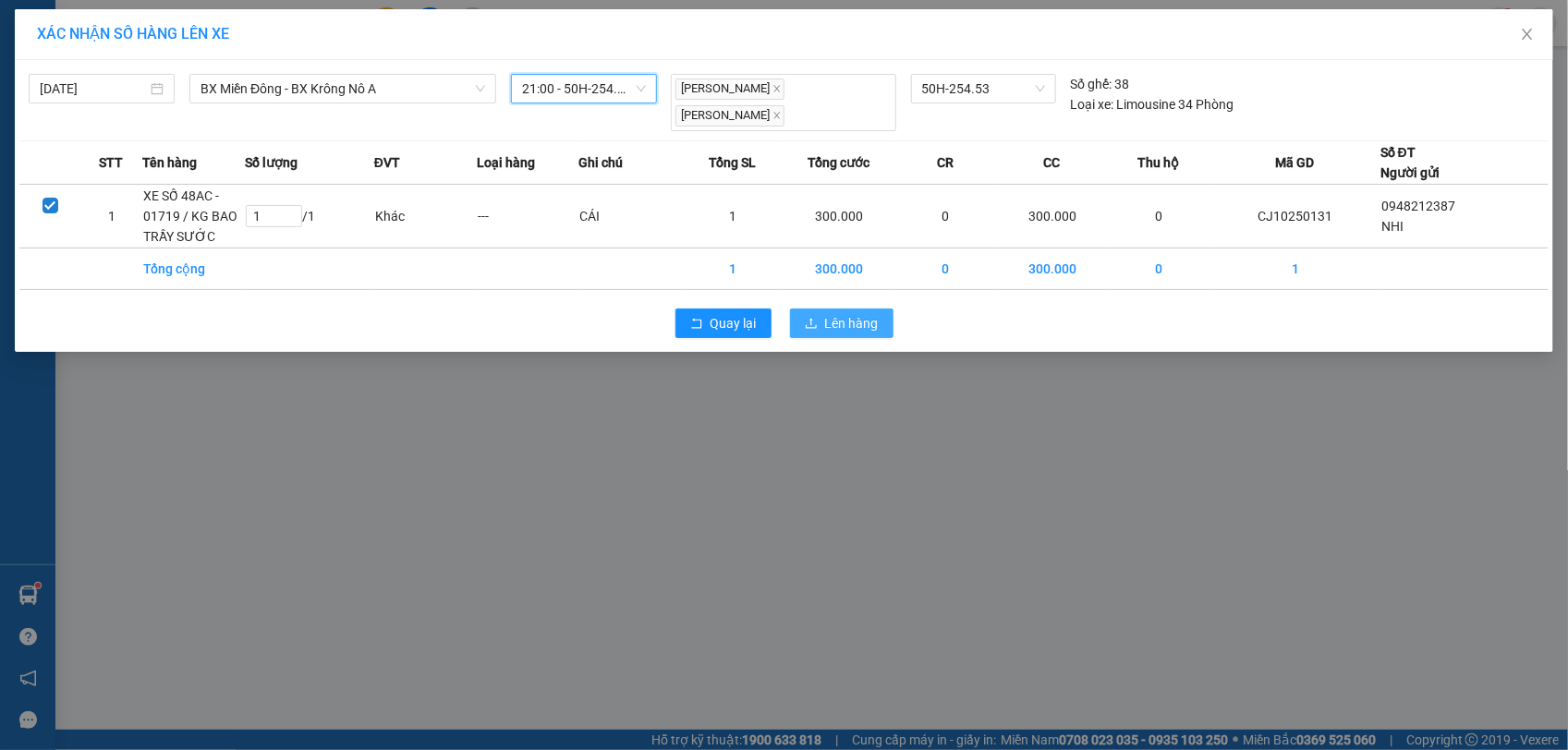
click at [839, 313] on span "Lên hàng" at bounding box center [852, 323] width 54 height 20
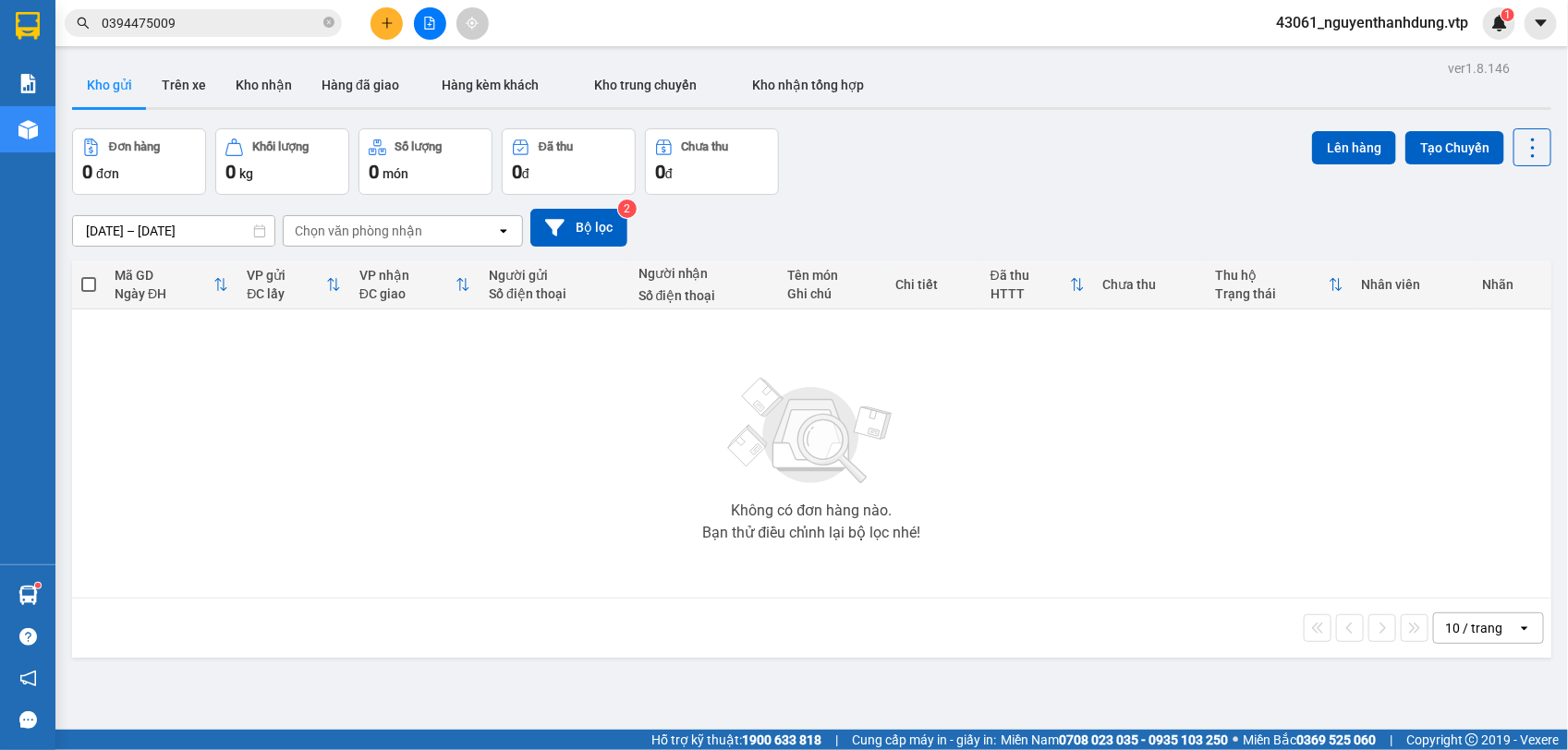
click at [192, 8] on div "Kết quả tìm kiếm ( 1 ) Bộ lọc Mã ĐH Trạng thái Món hàng Thu hộ Tổng cước Chưa c…" at bounding box center [180, 24] width 360 height 33
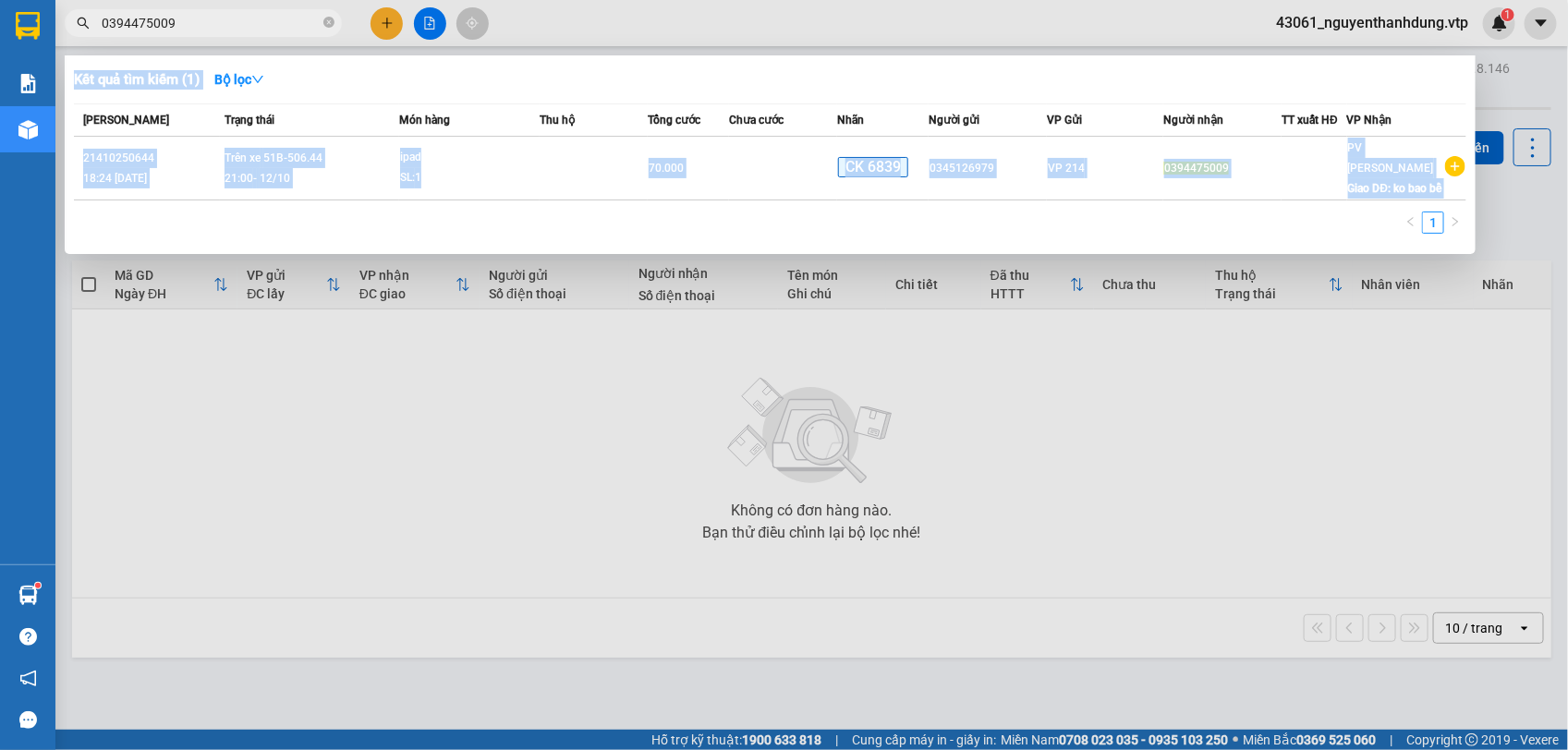
drag, startPoint x: 187, startPoint y: 12, endPoint x: 37, endPoint y: 43, distance: 153.2
click at [37, 43] on section "Kết quả tìm kiếm ( 1 ) Bộ lọc Mã ĐH Trạng thái Món hàng Thu hộ Tổng cước Chưa c…" at bounding box center [784, 375] width 1568 height 750
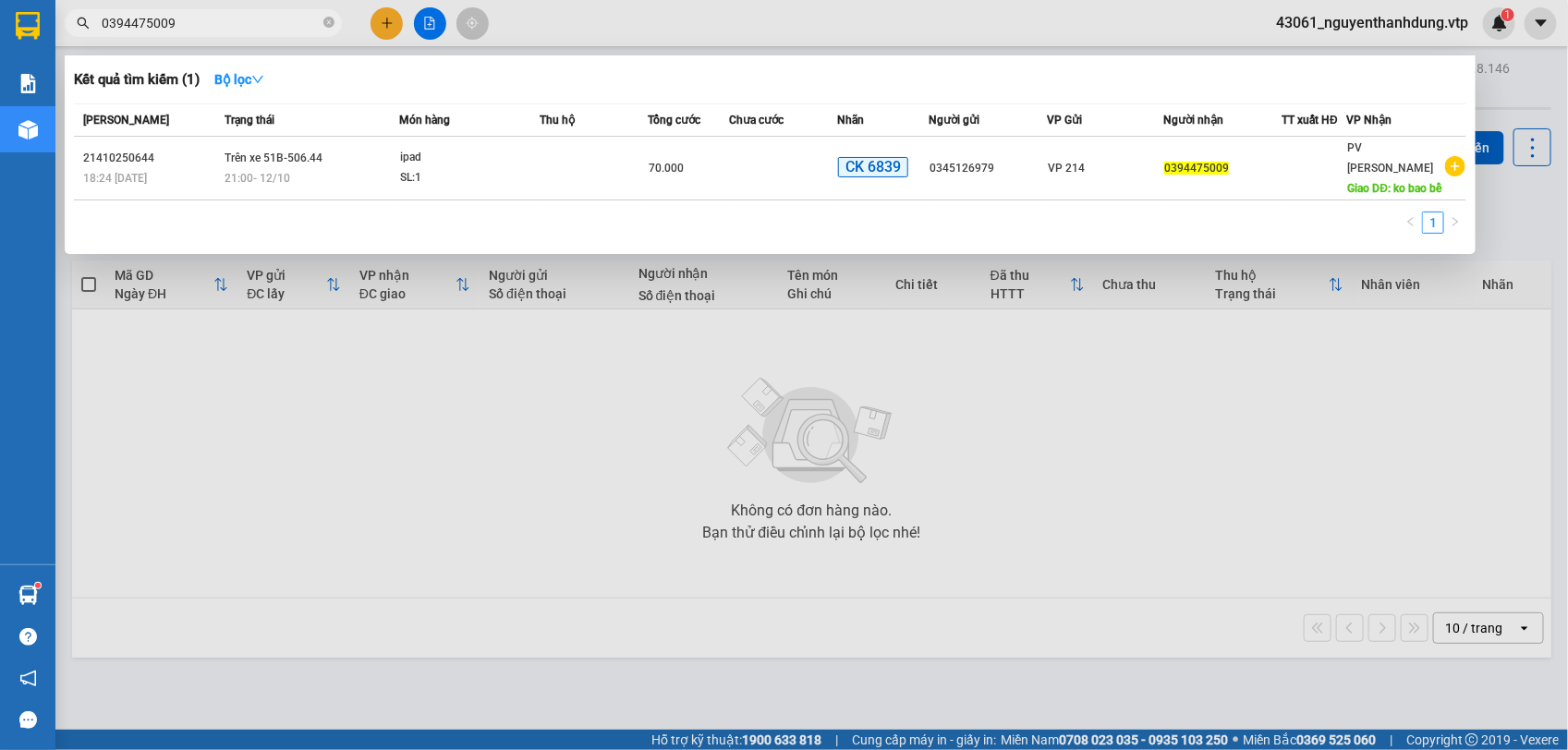
click at [212, 25] on input "0394475009" at bounding box center [210, 22] width 218 height 20
drag, startPoint x: 212, startPoint y: 25, endPoint x: 65, endPoint y: 72, distance: 154.3
click at [65, 39] on div "Kết quả tìm kiếm ( 1 ) Bộ lọc Mã ĐH Trạng thái Món hàng Thu hộ Tổng cước Chưa c…" at bounding box center [180, 24] width 360 height 33
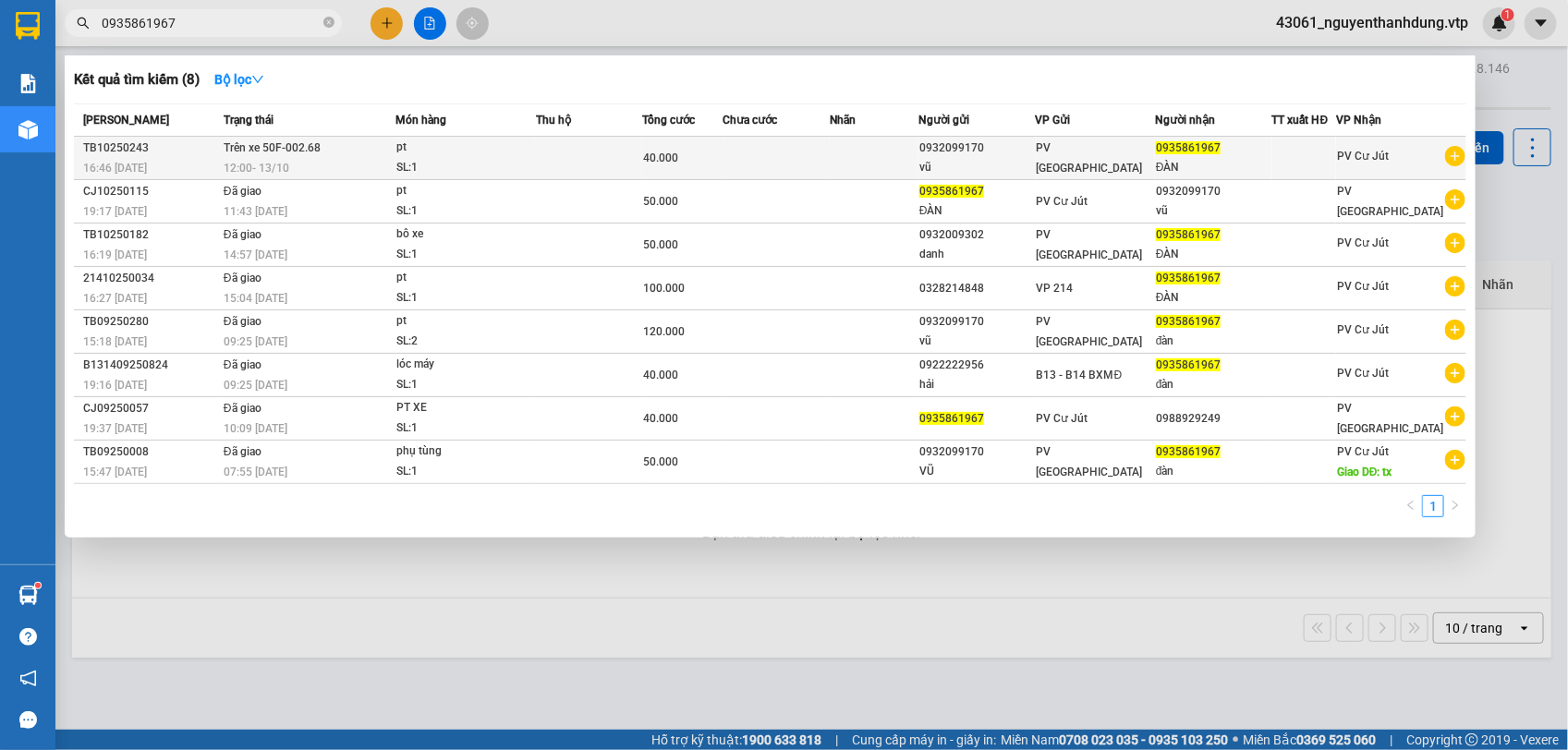
type input "0935861967"
click at [876, 157] on td at bounding box center [874, 157] width 88 height 43
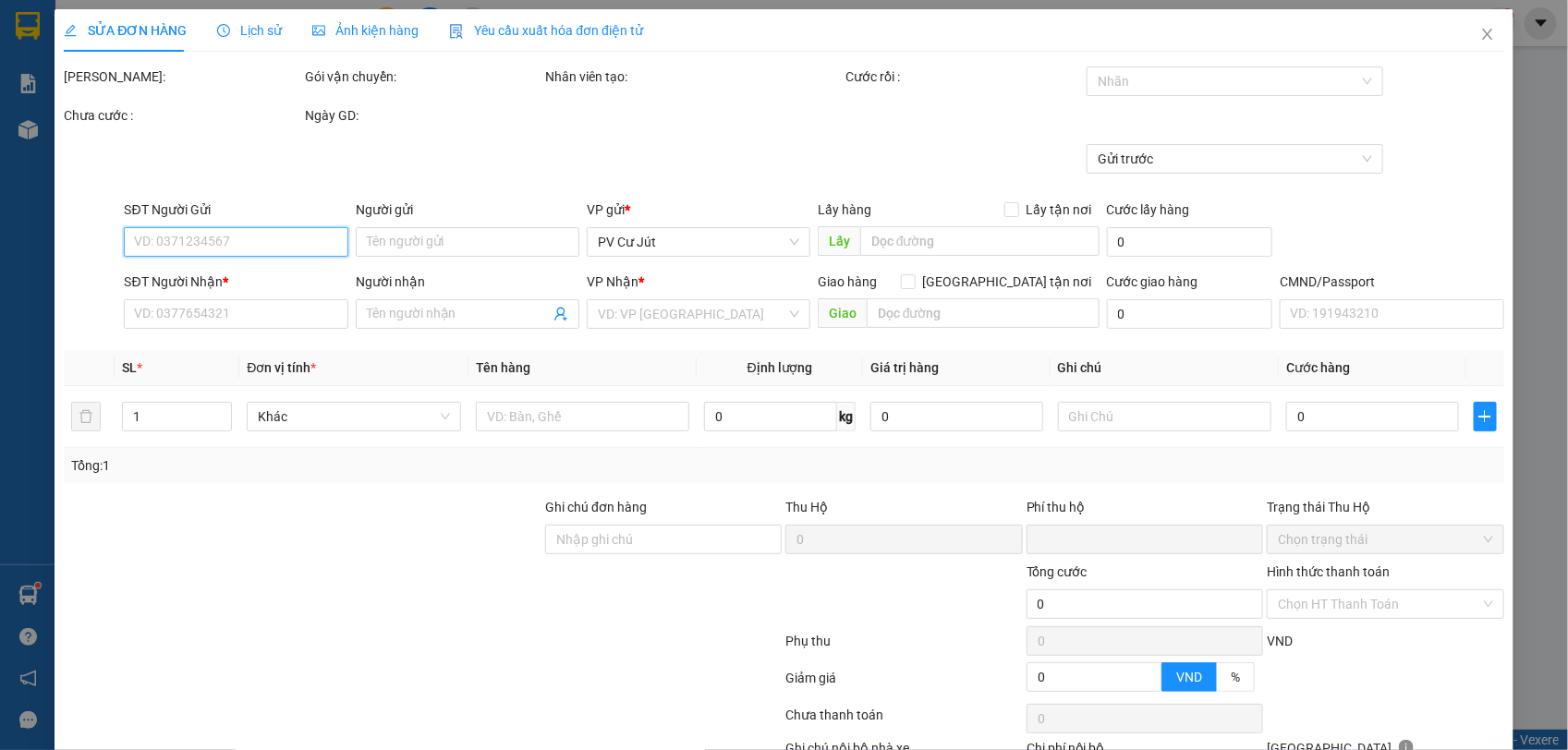
type input "0932099170"
type input "vũ"
type input "0935861967"
type input "ĐÀN"
type input "0"
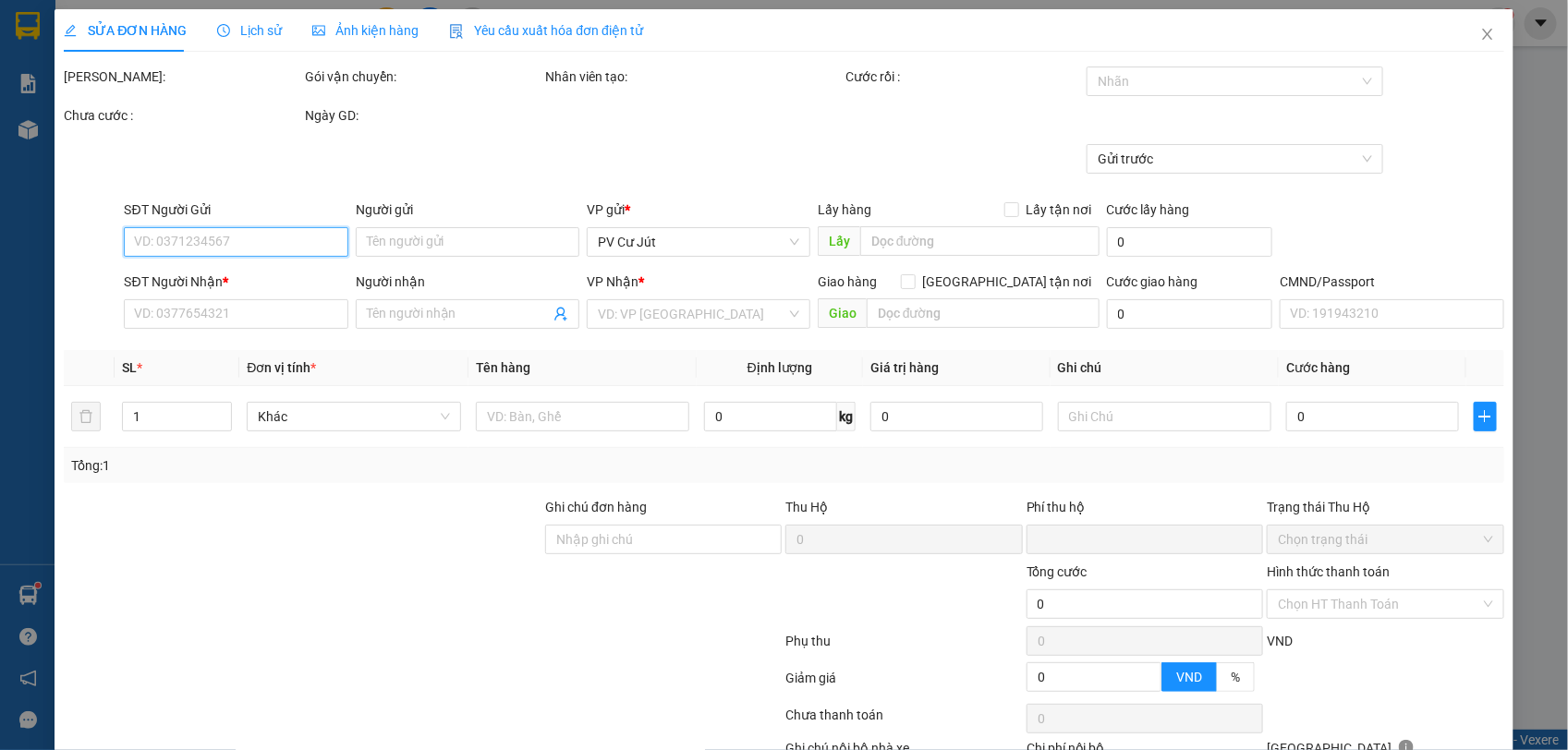
type input "40.000"
type input "2.000"
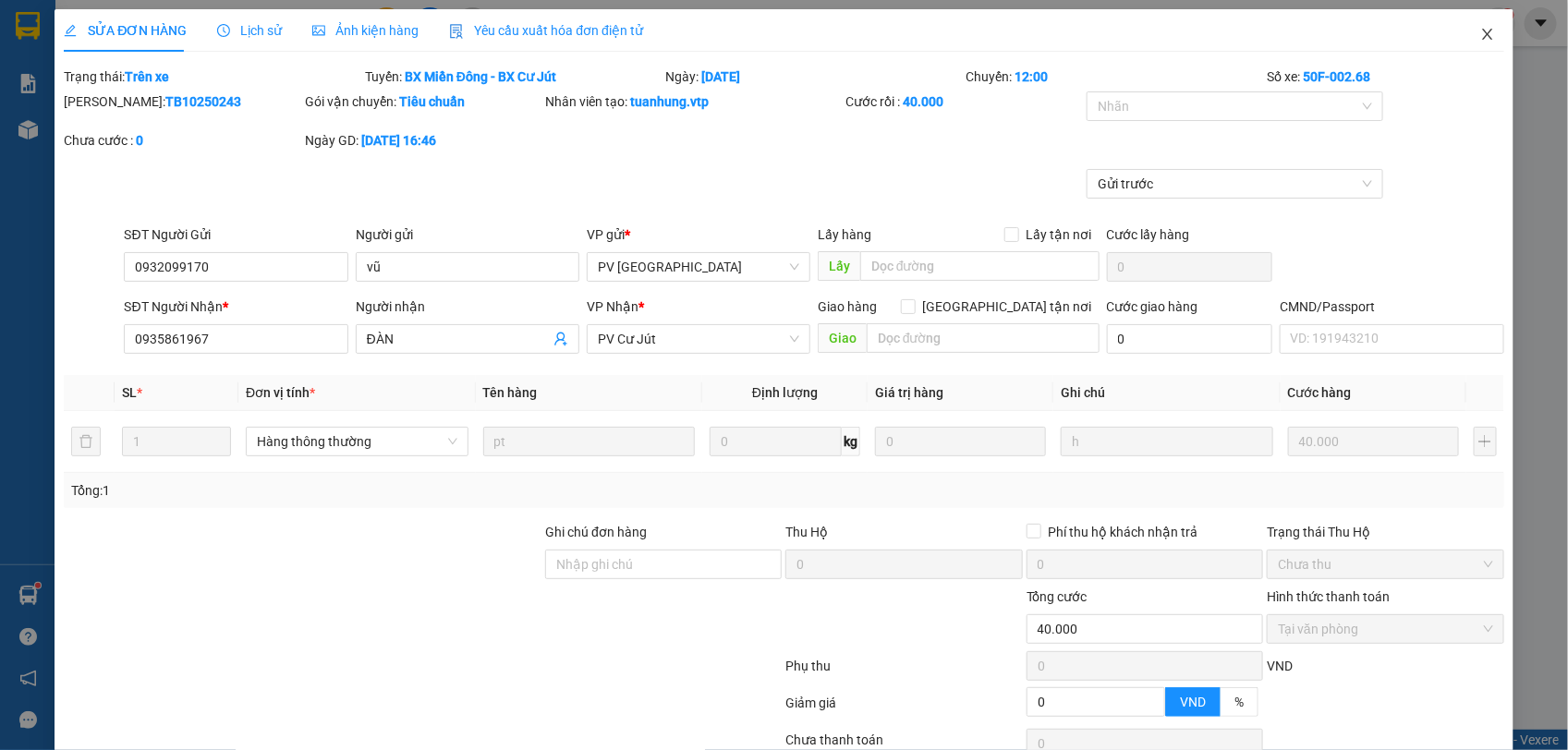
click at [1481, 36] on icon "close" at bounding box center [1487, 34] width 14 height 14
